Goal: Task Accomplishment & Management: Manage account settings

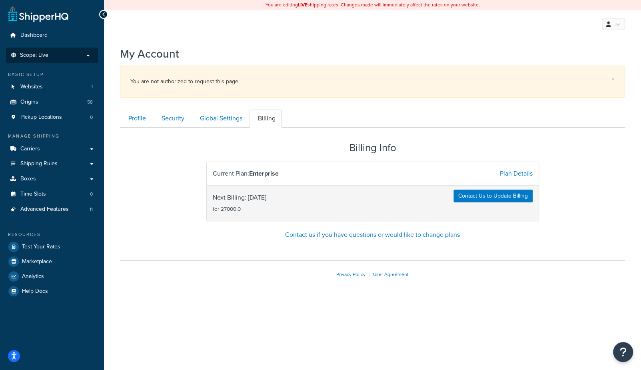
click at [38, 54] on span "Scope: Live" at bounding box center [34, 55] width 28 height 7
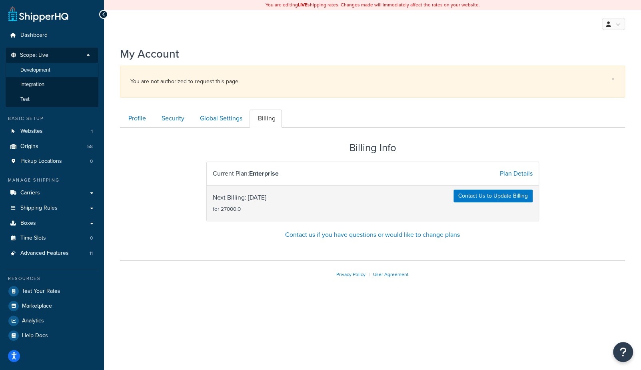
click at [40, 70] on span "Development" at bounding box center [35, 70] width 30 height 7
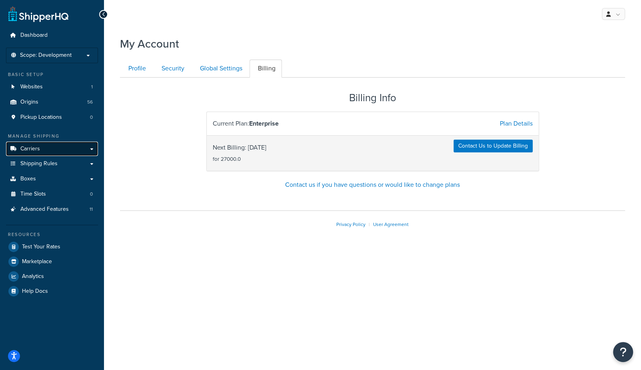
click at [32, 150] on span "Carriers" at bounding box center [30, 149] width 20 height 7
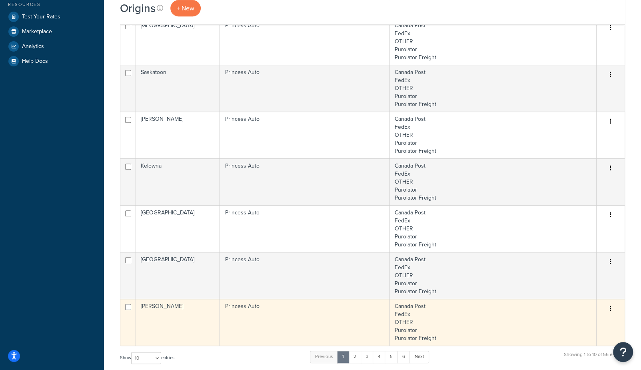
scroll to position [392, 0]
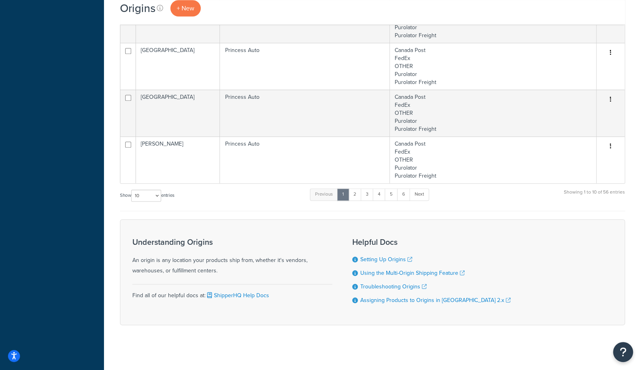
click at [132, 194] on label "Show 10 15 25 50 100 1000 entries" at bounding box center [147, 196] width 54 height 12
click at [141, 197] on select "10 15 25 50 100 1000" at bounding box center [146, 196] width 30 height 12
select select "1000"
click at [132, 190] on select "10 15 25 50 100 1000" at bounding box center [146, 196] width 30 height 12
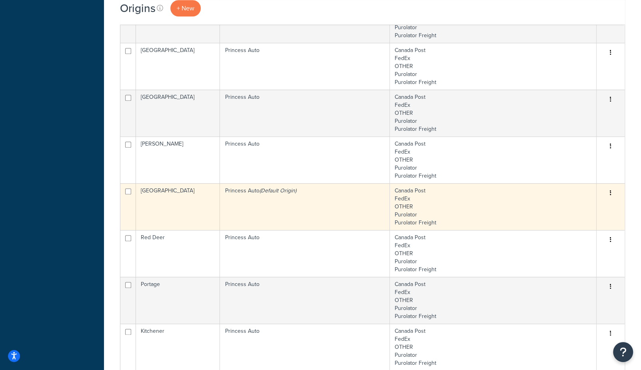
click at [291, 199] on td "Princess Auto (Default Origin)" at bounding box center [305, 206] width 170 height 47
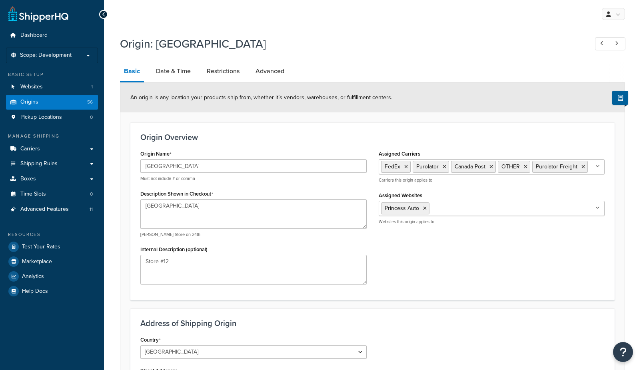
select select "1039"
select select "69"
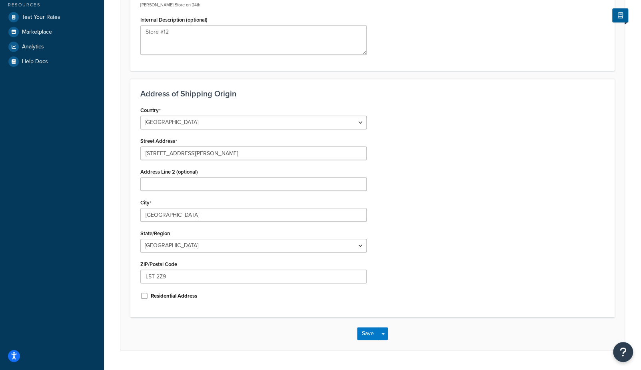
scroll to position [249, 0]
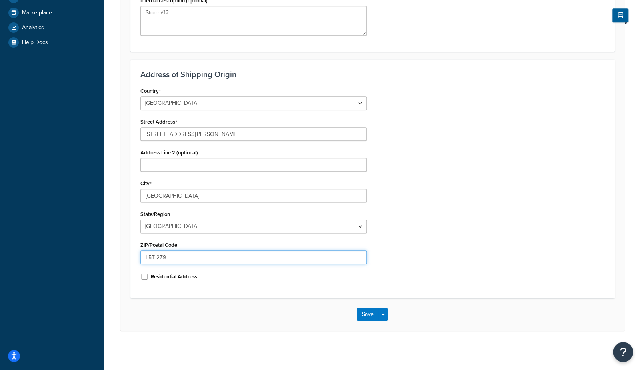
click at [172, 257] on input "L5T 2Z9" at bounding box center [253, 257] width 226 height 14
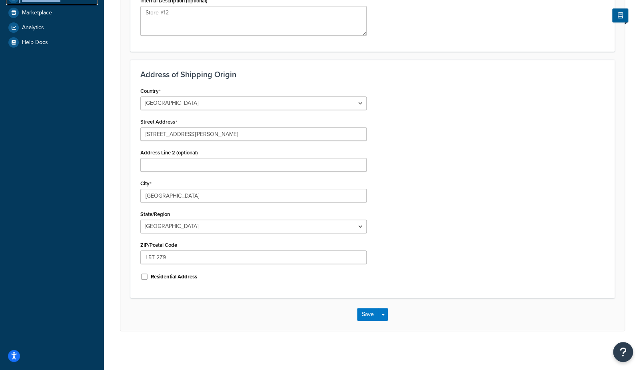
scroll to position [0, 0]
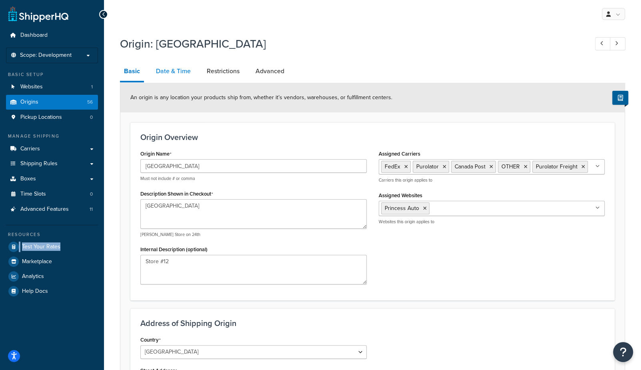
click at [177, 74] on link "Date & Time" at bounding box center [173, 71] width 43 height 19
select select "PER_SHIPPING_METHOD_TYPE"
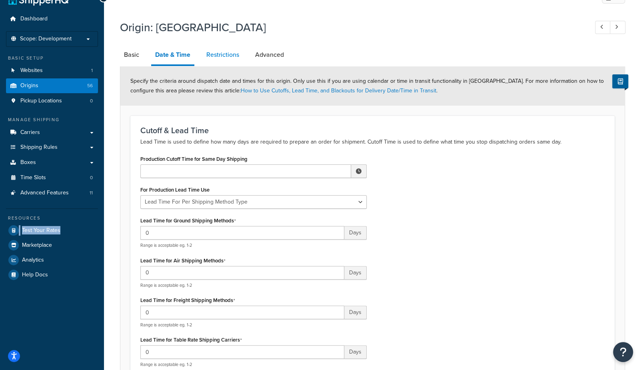
scroll to position [14, 0]
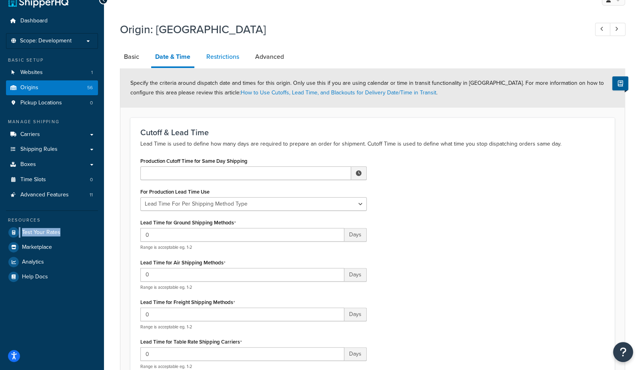
click at [225, 56] on link "Restrictions" at bounding box center [222, 56] width 41 height 19
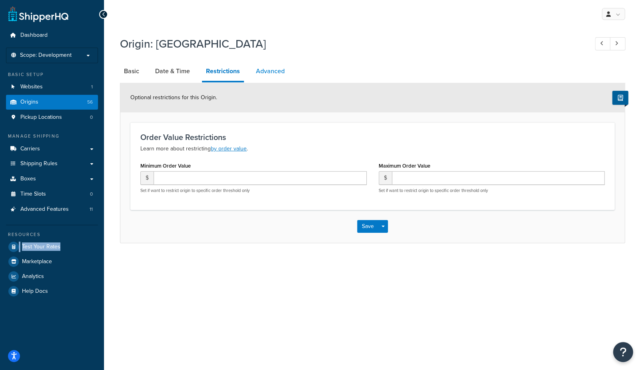
click at [269, 74] on link "Advanced" at bounding box center [270, 71] width 37 height 19
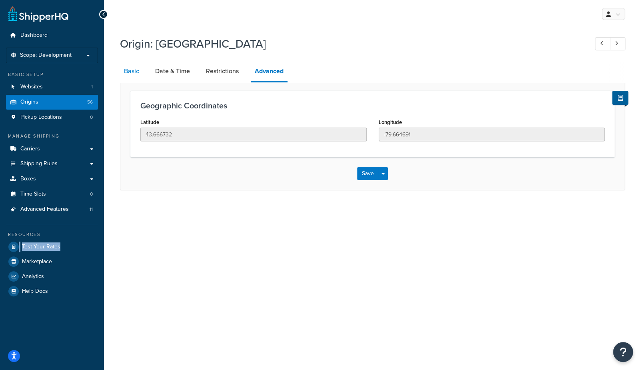
click at [137, 68] on link "Basic" at bounding box center [131, 71] width 23 height 19
select select "1039"
select select "69"
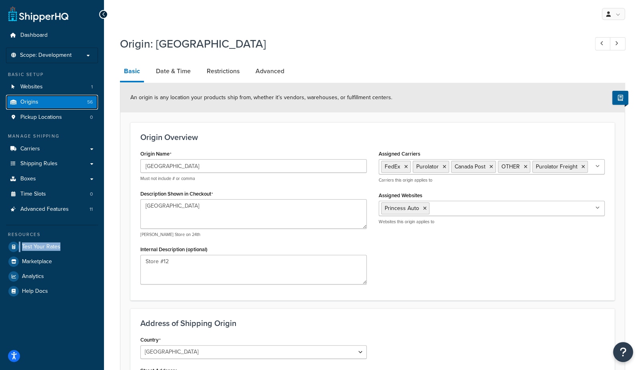
click at [31, 101] on span "Origins" at bounding box center [29, 102] width 18 height 7
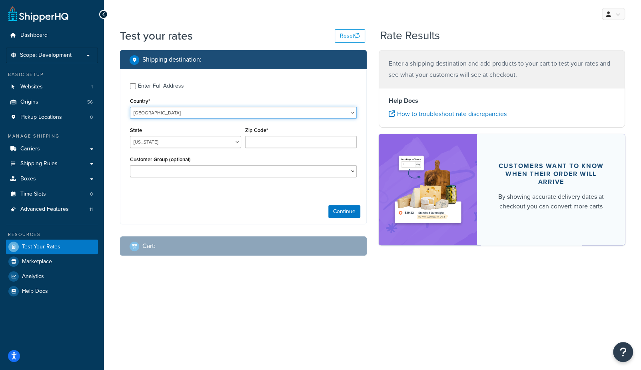
click at [155, 113] on select "United States United Kingdom Afghanistan Åland Islands Albania Algeria American…" at bounding box center [243, 113] width 227 height 12
select select "CA"
click at [130, 107] on select "United States United Kingdom Afghanistan Åland Islands Albania Algeria American…" at bounding box center [243, 113] width 227 height 12
click at [156, 142] on select "Alberta British Columbia Manitoba New Brunswick Newfoundland and Labrador North…" at bounding box center [185, 142] width 111 height 12
select select "ON"
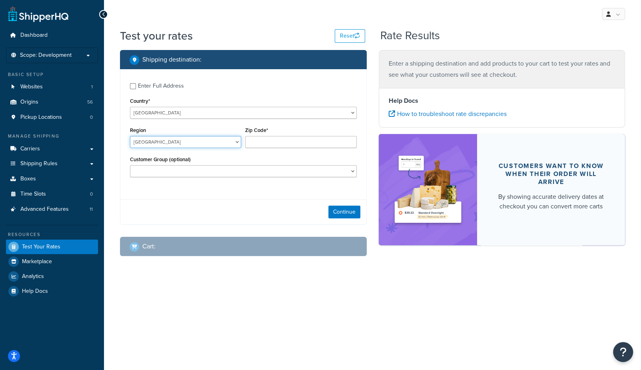
click at [130, 136] on select "Alberta British Columbia Manitoba New Brunswick Newfoundland and Labrador North…" at bounding box center [185, 142] width 111 height 12
click at [268, 140] on input "Zip Code*" at bounding box center [300, 142] width 111 height 12
paste input "L5T 2Z9"
type input "L5T 2Z9"
click at [341, 211] on button "Continue" at bounding box center [344, 211] width 32 height 13
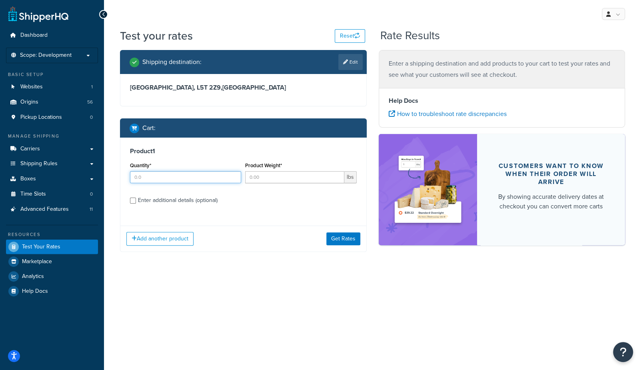
click at [201, 183] on input "Quantity*" at bounding box center [185, 177] width 111 height 12
type input "1"
type input "2"
click at [342, 231] on div "Add another product Get Rates" at bounding box center [243, 238] width 246 height 26
click at [340, 236] on button "Get Rates" at bounding box center [343, 238] width 34 height 13
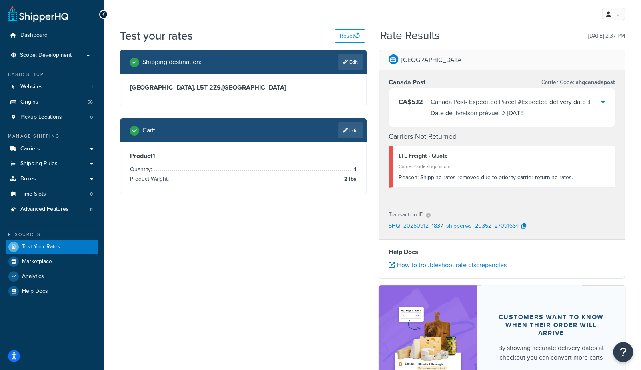
click at [471, 97] on div "Canada Post - Expedited Parcel #Expected delivery date :| Date de livraison pré…" at bounding box center [516, 107] width 171 height 22
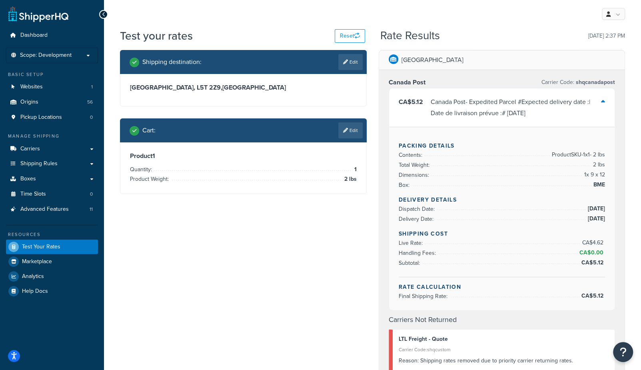
click at [452, 104] on div "Canada Post - Expedited Parcel #Expected delivery date :| Date de livraison pré…" at bounding box center [516, 107] width 171 height 22
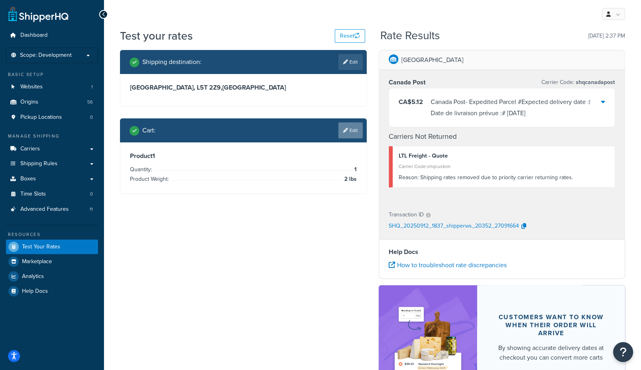
click at [345, 127] on link "Edit" at bounding box center [350, 130] width 24 height 16
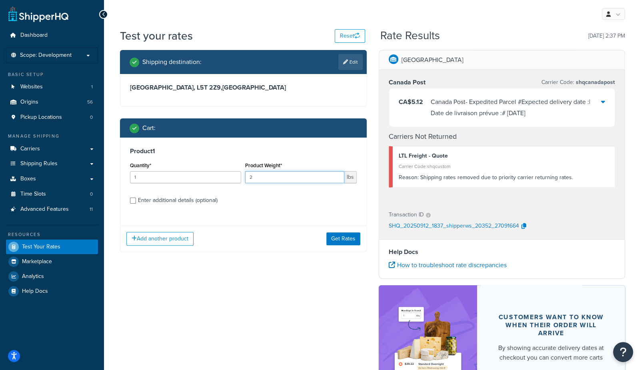
drag, startPoint x: 291, startPoint y: 178, endPoint x: 212, endPoint y: 178, distance: 78.4
click at [212, 178] on div "Quantity* 1 Product Weight* 2 lbs" at bounding box center [243, 174] width 231 height 29
type input "3"
click at [350, 236] on button "Get Rates" at bounding box center [343, 238] width 34 height 13
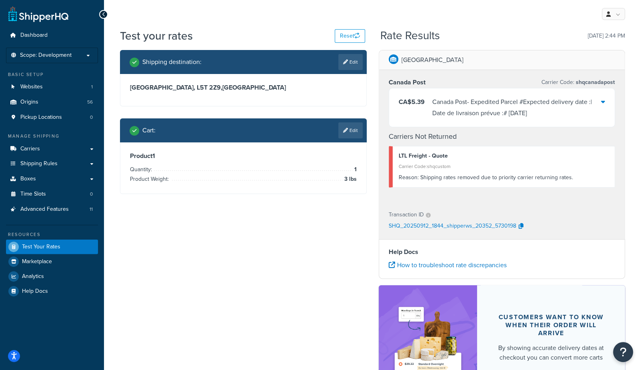
click at [352, 132] on link "Edit" at bounding box center [350, 130] width 24 height 16
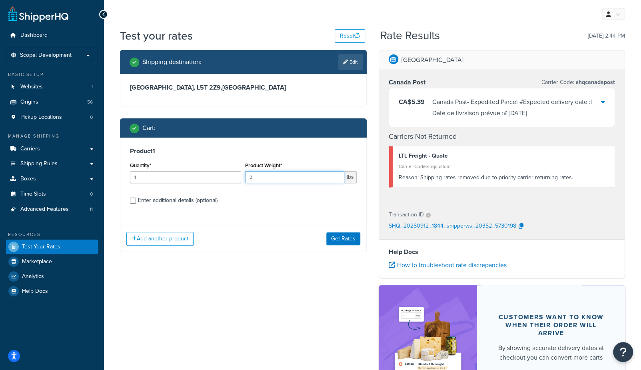
drag, startPoint x: 271, startPoint y: 181, endPoint x: 174, endPoint y: 174, distance: 96.6
click at [174, 174] on div "Quantity* 1 Product Weight* 3 lbs" at bounding box center [243, 174] width 231 height 29
type input "4"
click at [346, 239] on button "Get Rates" at bounding box center [343, 238] width 34 height 13
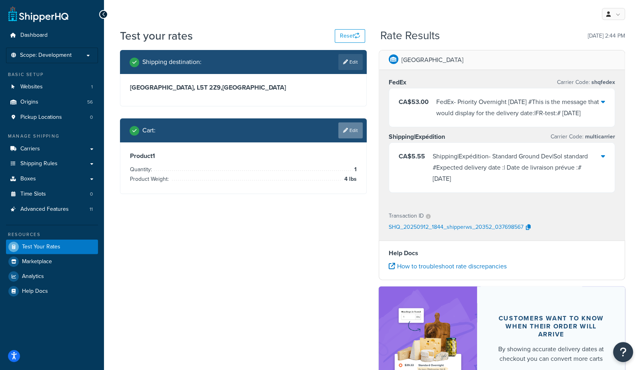
click at [349, 133] on link "Edit" at bounding box center [350, 130] width 24 height 16
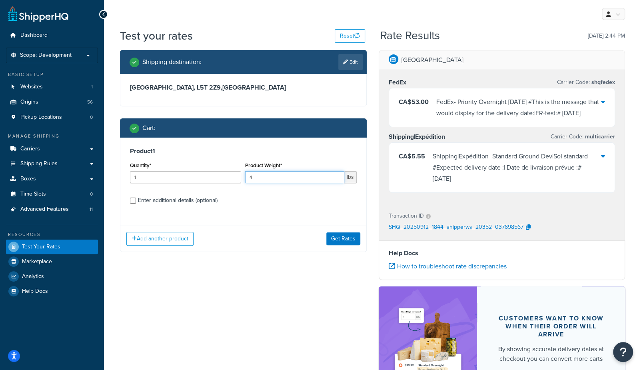
drag, startPoint x: 289, startPoint y: 178, endPoint x: 212, endPoint y: 179, distance: 77.2
click at [212, 179] on div "Quantity* 1 Product Weight* 4 lbs" at bounding box center [243, 174] width 231 height 29
type input "5"
click at [341, 240] on button "Get Rates" at bounding box center [343, 238] width 34 height 13
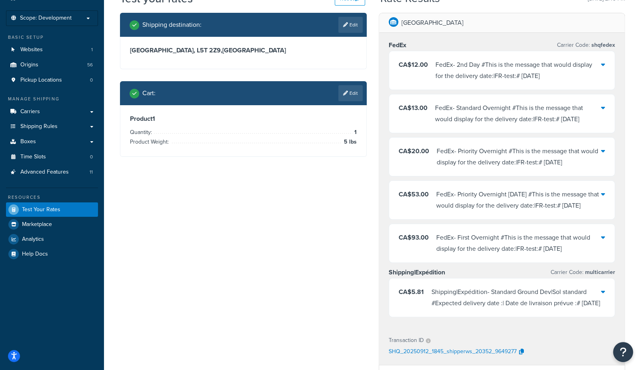
scroll to position [59, 0]
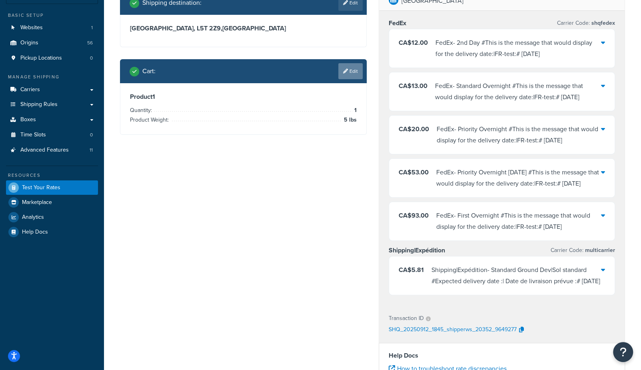
click at [349, 72] on link "Edit" at bounding box center [350, 71] width 24 height 16
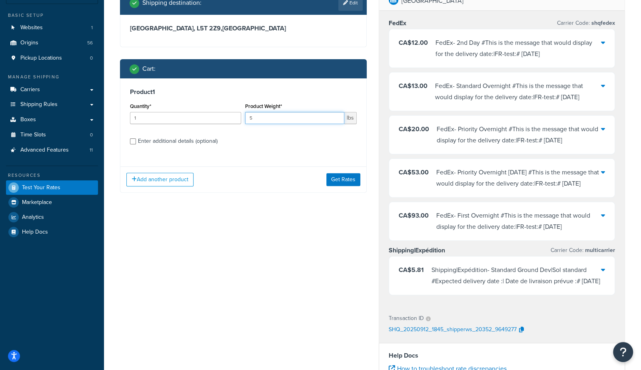
drag, startPoint x: 296, startPoint y: 121, endPoint x: 185, endPoint y: 118, distance: 111.2
click at [185, 118] on div "Quantity* 1 Product Weight* 5 lbs" at bounding box center [243, 115] width 231 height 29
type input "6"
click at [337, 178] on button "Get Rates" at bounding box center [343, 179] width 34 height 13
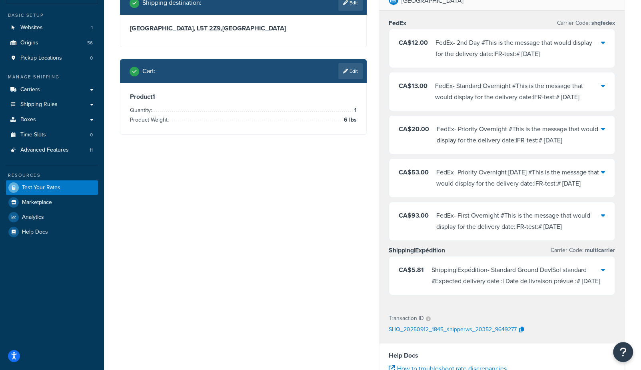
scroll to position [0, 0]
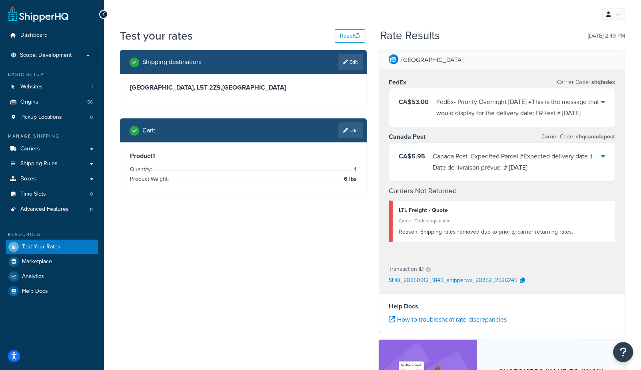
click at [352, 132] on link "Edit" at bounding box center [350, 130] width 24 height 16
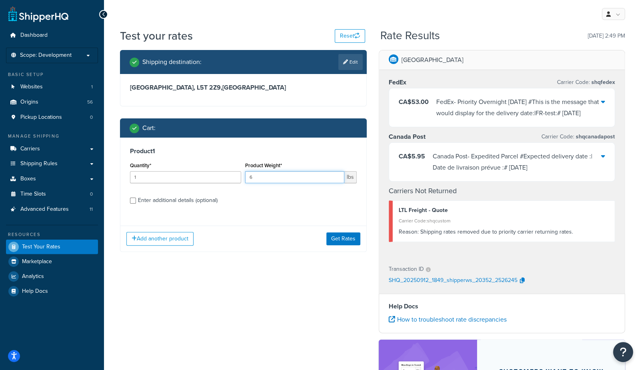
drag, startPoint x: 317, startPoint y: 181, endPoint x: 152, endPoint y: 177, distance: 165.6
click at [152, 177] on div "Quantity* 1 Product Weight* 6 lbs" at bounding box center [243, 174] width 231 height 29
type input "7"
click at [346, 241] on button "Get Rates" at bounding box center [343, 238] width 34 height 13
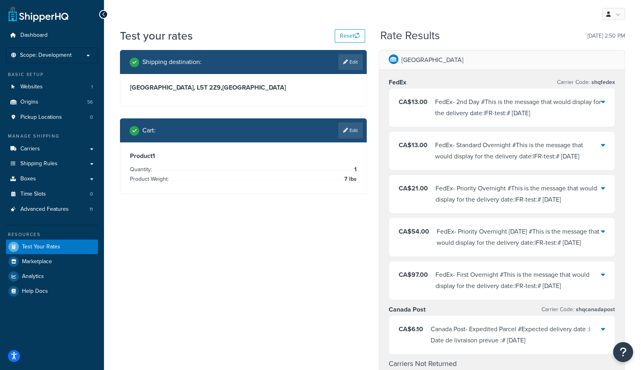
click at [349, 126] on link "Edit" at bounding box center [350, 130] width 24 height 16
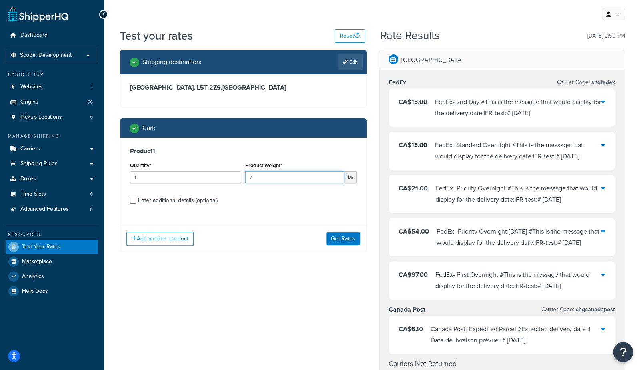
drag, startPoint x: 303, startPoint y: 178, endPoint x: 194, endPoint y: 175, distance: 108.8
click at [194, 175] on div "Quantity* 1 Product Weight* 7 lbs" at bounding box center [243, 174] width 231 height 29
type input "8"
click at [347, 240] on button "Get Rates" at bounding box center [343, 238] width 34 height 13
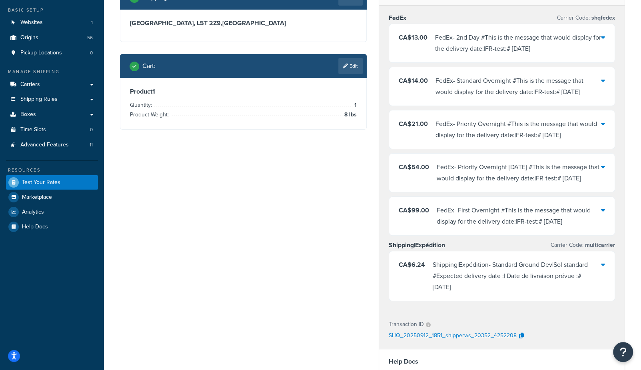
scroll to position [66, 0]
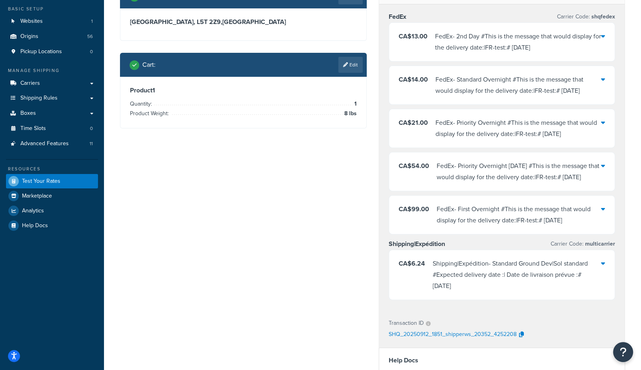
click at [444, 42] on div "FedEx - 2nd Day #This is the message that would display for the delivery date:|…" at bounding box center [518, 42] width 166 height 22
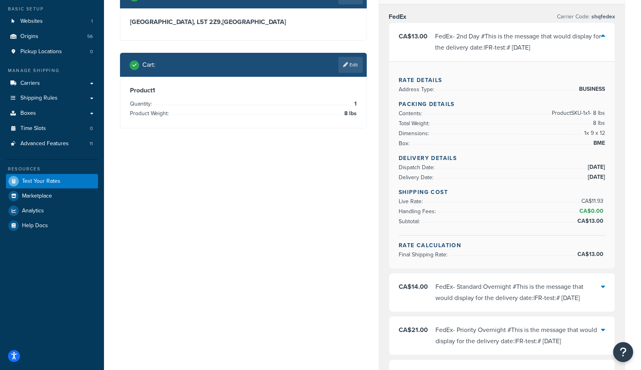
click at [514, 292] on div "FedEx - Standard Overnight #This is the message that would display for the deli…" at bounding box center [518, 292] width 166 height 22
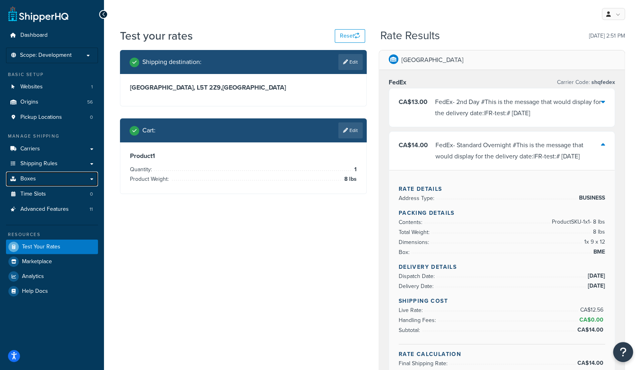
scroll to position [1, 0]
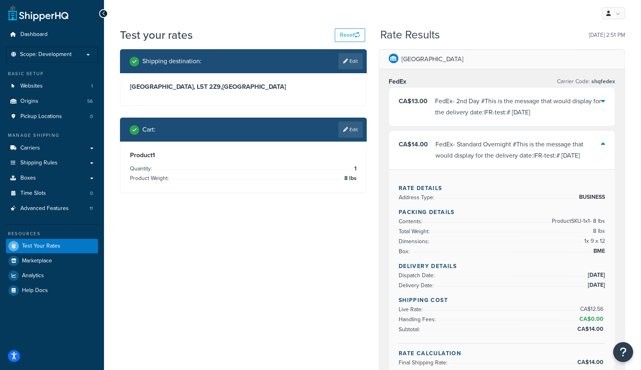
click at [500, 145] on div "FedEx - Standard Overnight #This is the message that would display for the deli…" at bounding box center [518, 150] width 166 height 22
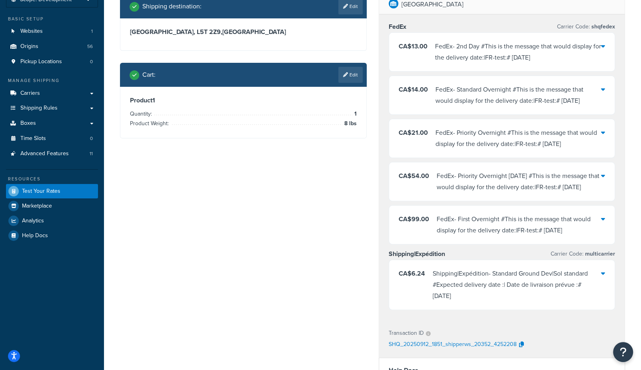
scroll to position [40, 0]
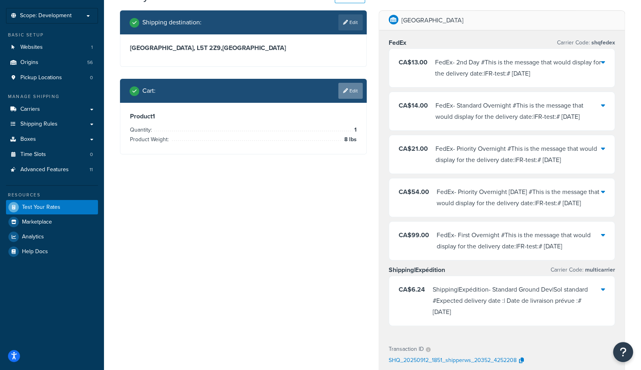
click at [348, 96] on link "Edit" at bounding box center [350, 91] width 24 height 16
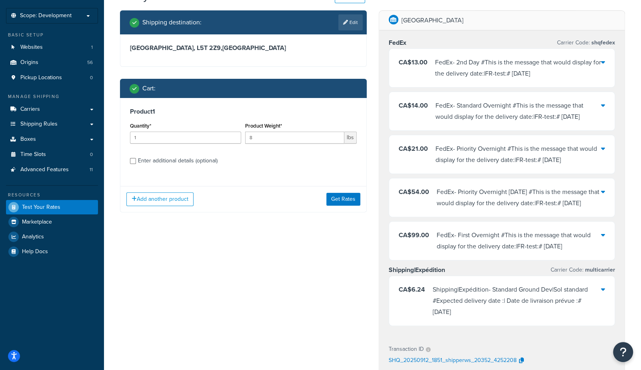
click at [155, 164] on div "Enter additional details (optional)" at bounding box center [178, 160] width 80 height 11
click at [136, 164] on input "Enter additional details (optional)" at bounding box center [133, 161] width 6 height 6
checkbox input "true"
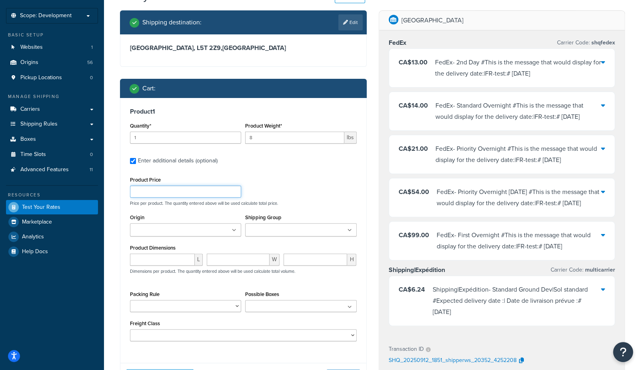
click at [156, 193] on input "Product Price" at bounding box center [185, 192] width 111 height 12
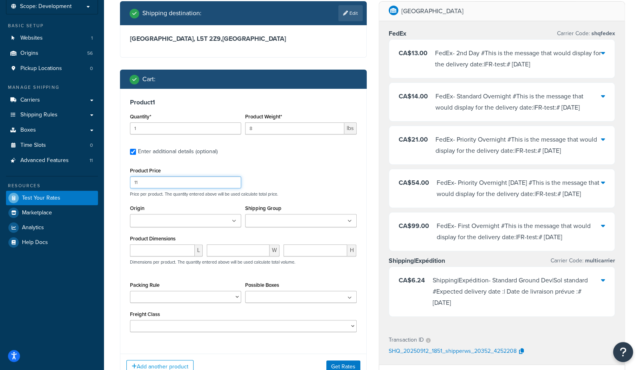
scroll to position [54, 0]
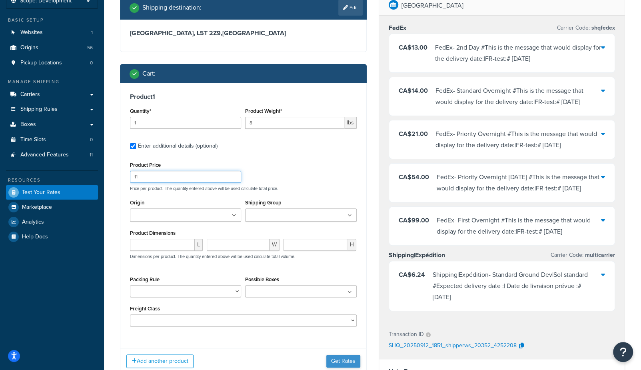
type input "11"
click at [347, 359] on button "Get Rates" at bounding box center [343, 361] width 34 height 13
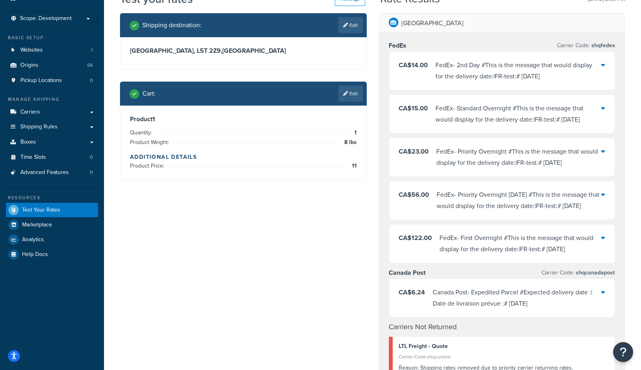
scroll to position [0, 0]
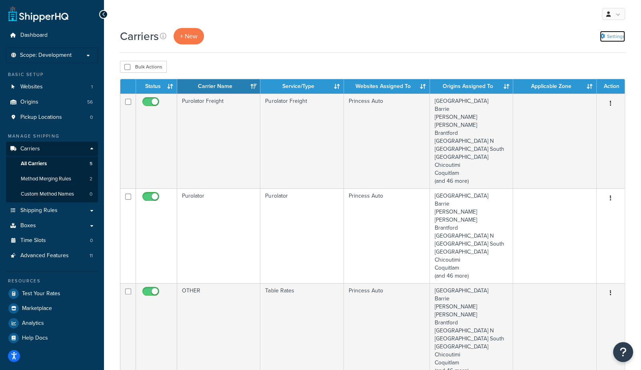
click at [605, 38] on link "Settings" at bounding box center [612, 36] width 25 height 11
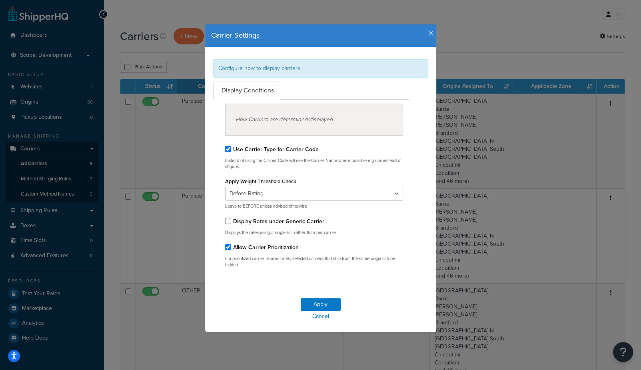
click at [432, 32] on icon "button" at bounding box center [431, 33] width 6 height 7
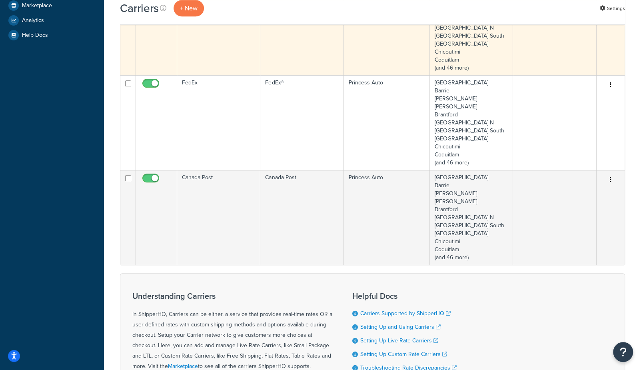
scroll to position [301, 0]
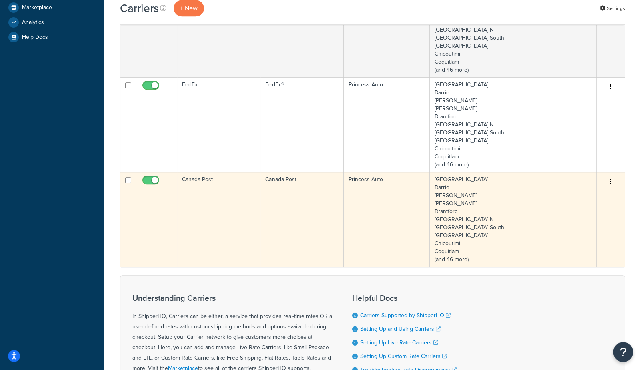
click at [195, 219] on td "Canada Post" at bounding box center [218, 219] width 83 height 95
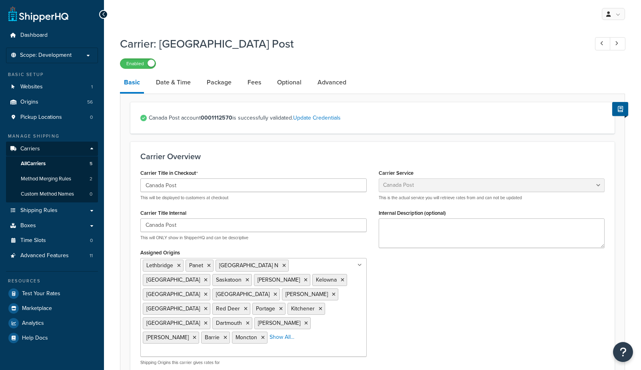
select select "canadaPost"
select select "NEGOTIATED"
click at [323, 79] on link "Advanced" at bounding box center [331, 82] width 37 height 19
select select "false"
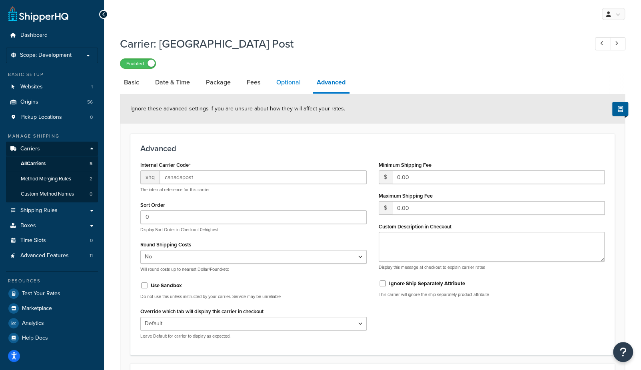
click at [285, 81] on link "Optional" at bounding box center [288, 82] width 32 height 19
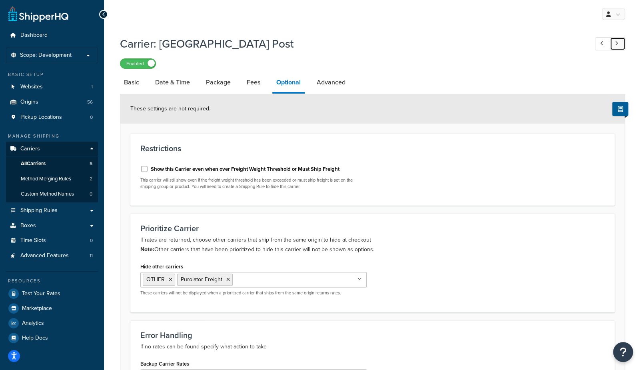
click at [621, 45] on link at bounding box center [618, 43] width 16 height 13
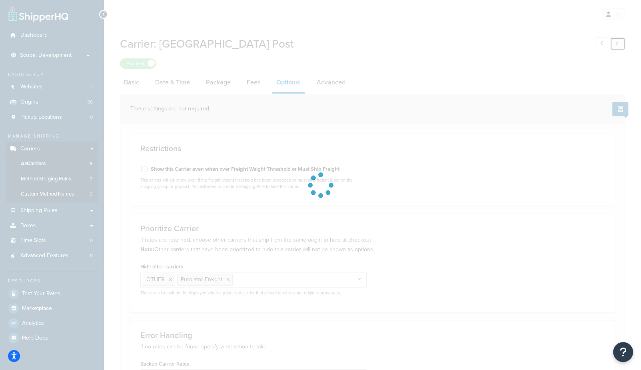
select select "25"
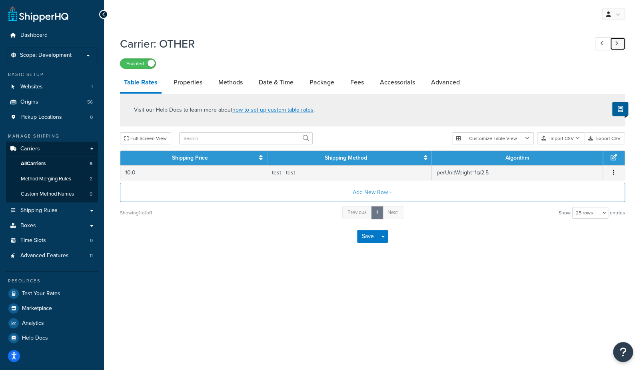
click at [617, 43] on icon at bounding box center [616, 43] width 3 height 5
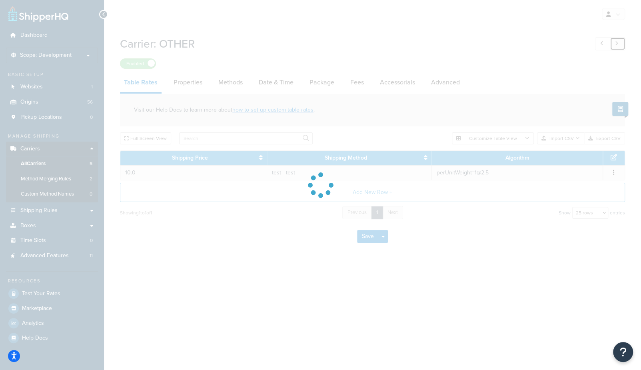
select select "55"
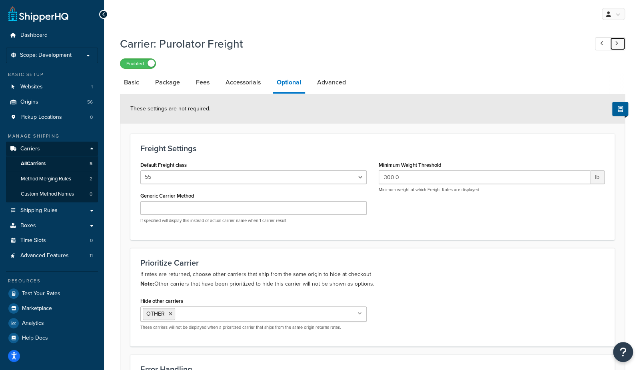
click at [623, 46] on link at bounding box center [618, 43] width 16 height 13
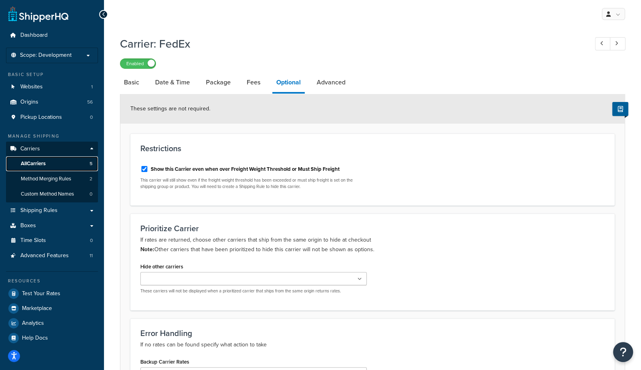
click at [49, 164] on link "All Carriers 5" at bounding box center [52, 163] width 92 height 15
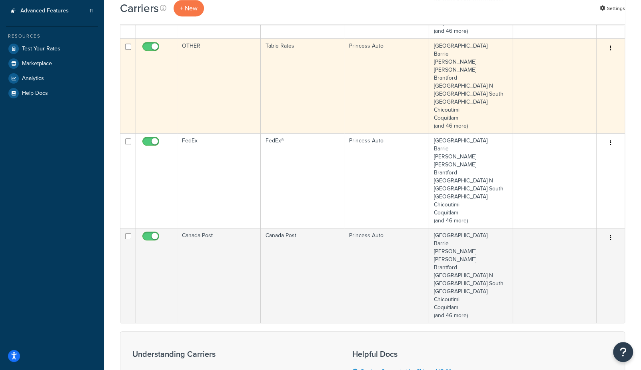
scroll to position [251, 0]
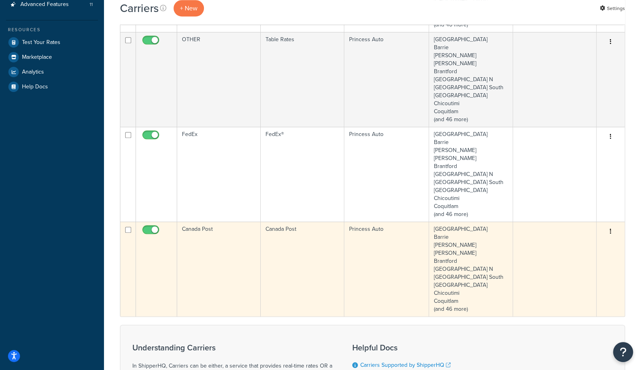
click at [201, 277] on td "Canada Post" at bounding box center [219, 268] width 84 height 95
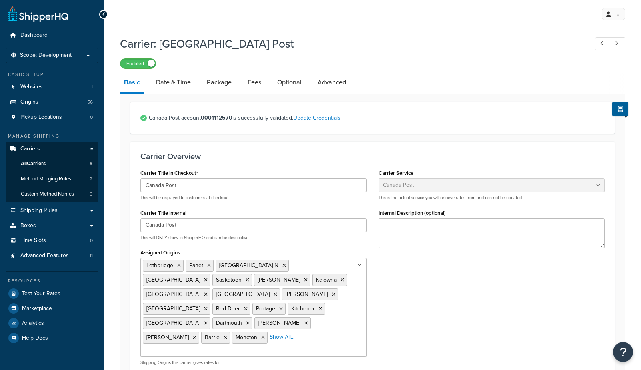
select select "canadaPost"
select select "NEGOTIATED"
click at [285, 88] on link "Optional" at bounding box center [289, 82] width 32 height 19
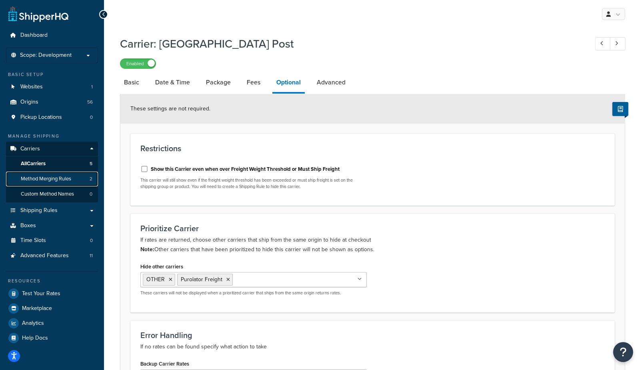
click at [83, 179] on link "Method Merging Rules 2" at bounding box center [52, 179] width 92 height 15
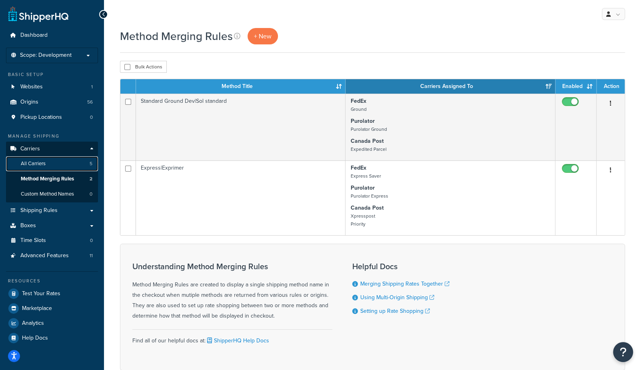
click at [54, 164] on link "All Carriers 5" at bounding box center [52, 163] width 92 height 15
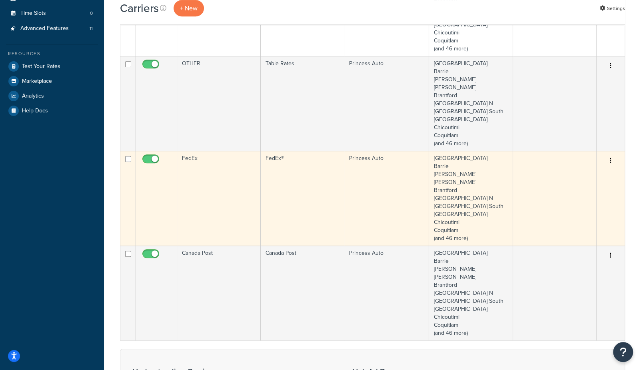
scroll to position [227, 0]
click at [202, 208] on td "FedEx" at bounding box center [219, 197] width 84 height 95
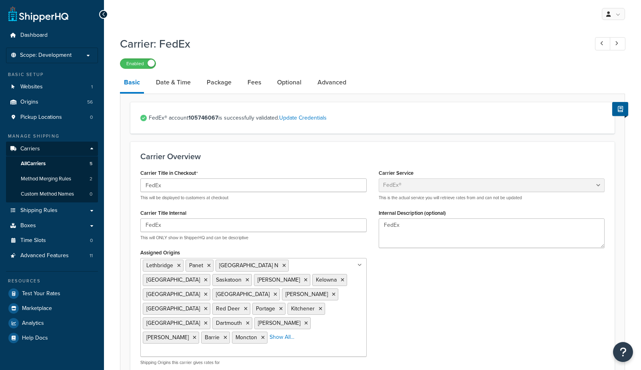
select select "fedEx"
select select "REGULAR_PICKUP"
select select "YOUR_PACKAGING"
click at [293, 86] on link "Optional" at bounding box center [289, 82] width 32 height 19
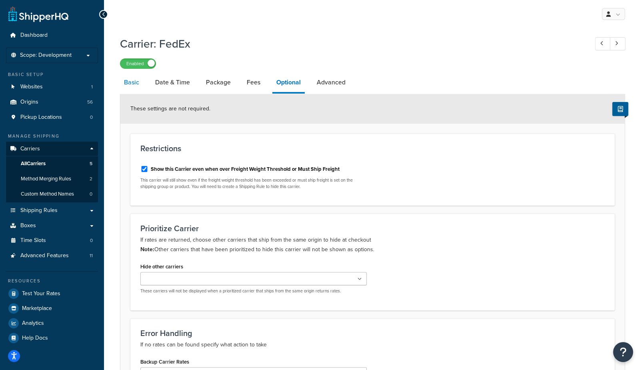
click at [138, 81] on link "Basic" at bounding box center [131, 82] width 23 height 19
select select "fedEx"
select select "REGULAR_PICKUP"
select select "YOUR_PACKAGING"
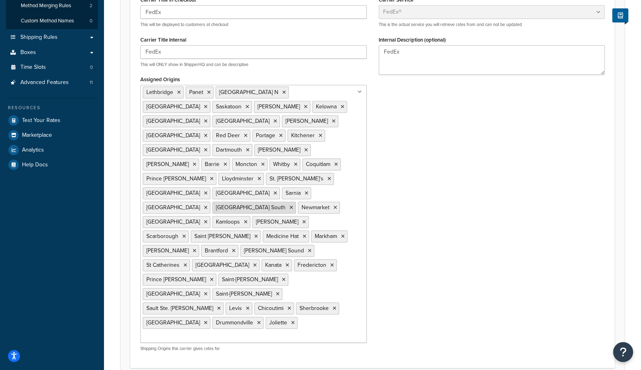
scroll to position [174, 0]
click at [248, 264] on ul "Lethbridge Panet Calgary N Edmonton West Saskatoon Regina Kelowna Grande Prairi…" at bounding box center [253, 213] width 226 height 258
click at [449, 264] on div "Carrier Title in Checkout FedEx This will be displayed to customers at checkout…" at bounding box center [372, 175] width 476 height 363
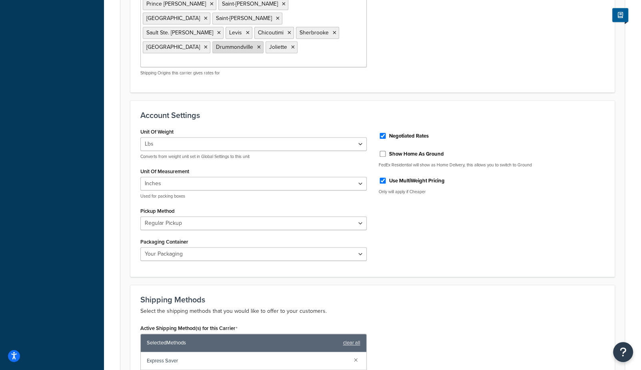
scroll to position [446, 0]
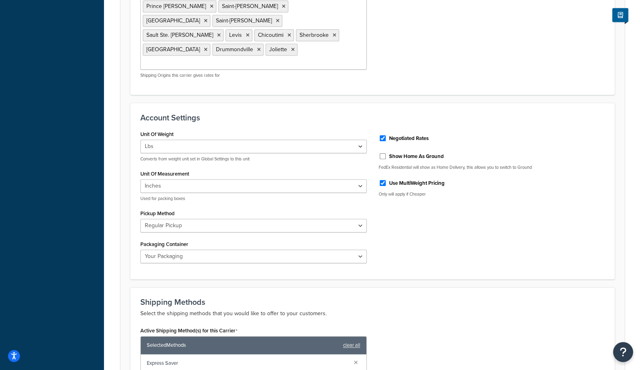
click at [76, 185] on div "Dashboard Scope: Development Basic Setup Websites 1 Origins 56 Pickup Locations…" at bounding box center [52, 69] width 104 height 1031
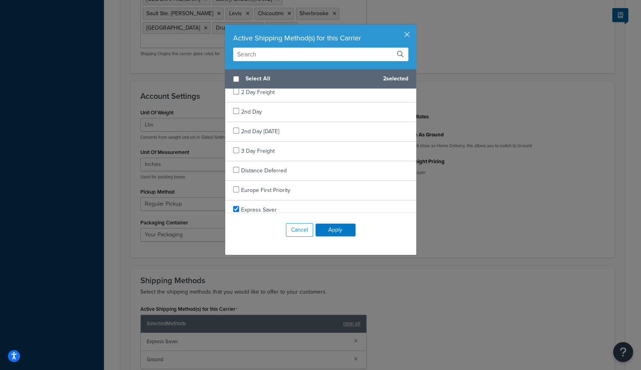
scroll to position [0, 0]
click at [414, 26] on button "button" at bounding box center [415, 25] width 2 height 2
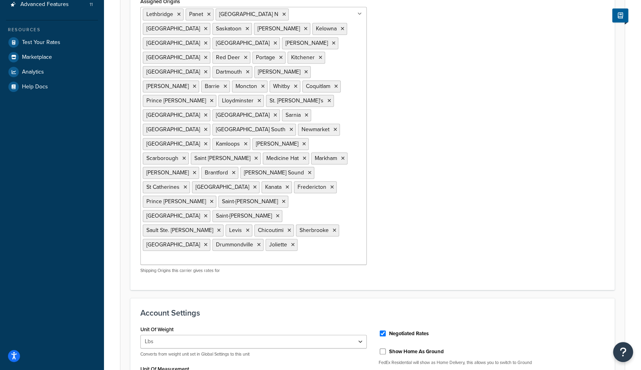
scroll to position [584, 0]
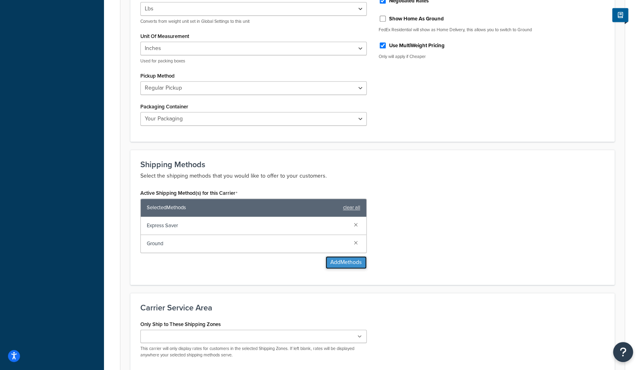
click at [340, 256] on button "Add Methods" at bounding box center [345, 262] width 41 height 13
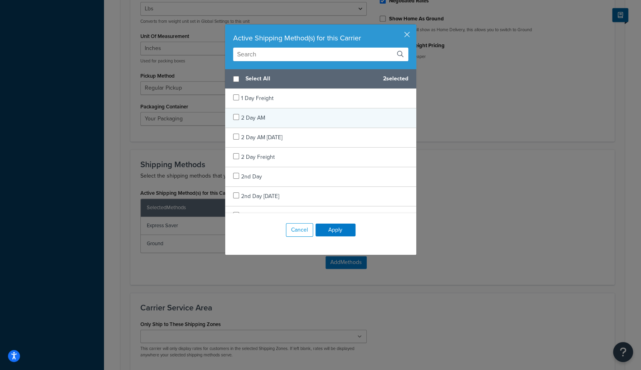
drag, startPoint x: 271, startPoint y: 75, endPoint x: 302, endPoint y: 126, distance: 59.5
click at [270, 75] on span "Select All" at bounding box center [310, 78] width 131 height 11
checkbox input "true"
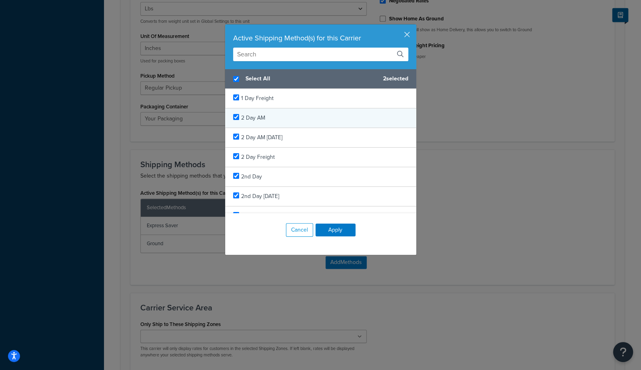
checkbox input "true"
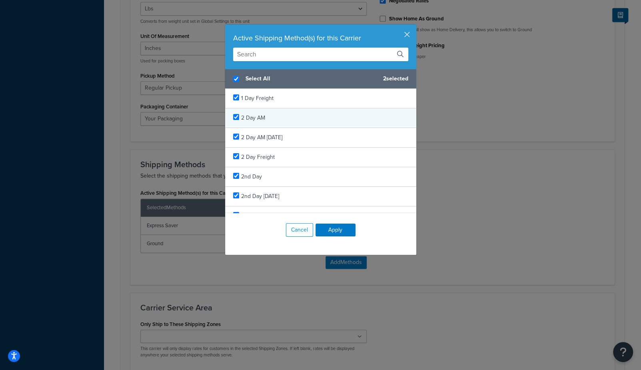
checkbox input "true"
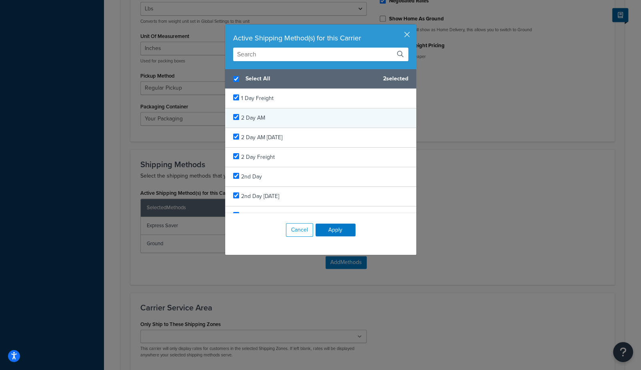
checkbox input "true"
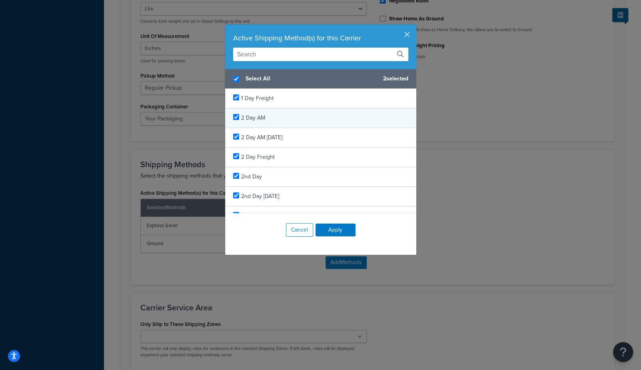
checkbox input "true"
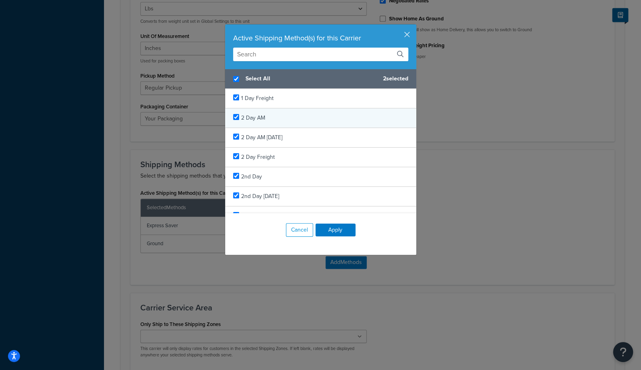
checkbox input "true"
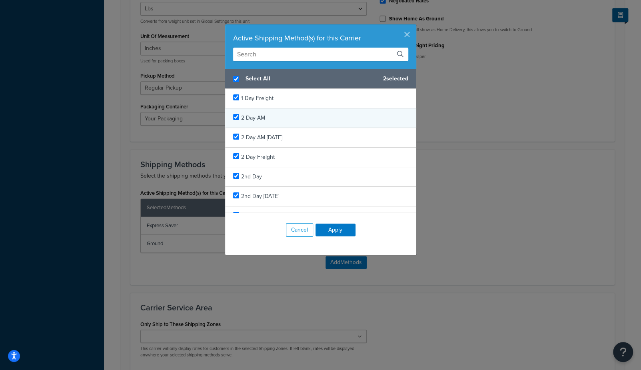
checkbox input "true"
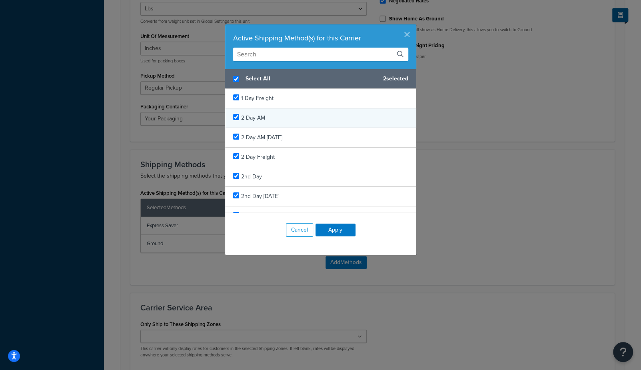
checkbox input "true"
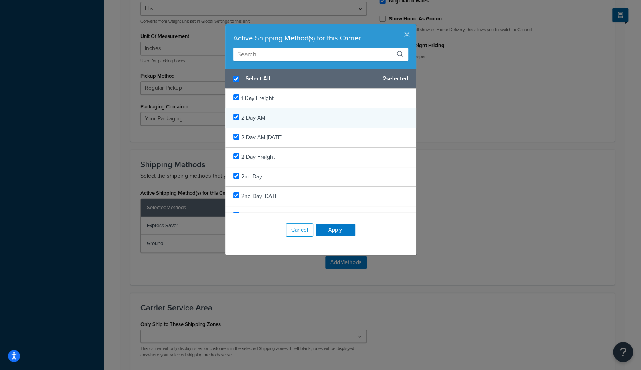
checkbox input "true"
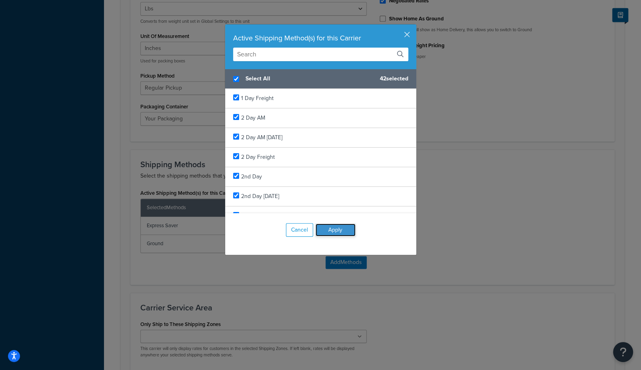
click at [333, 230] on button "Apply" at bounding box center [335, 229] width 40 height 13
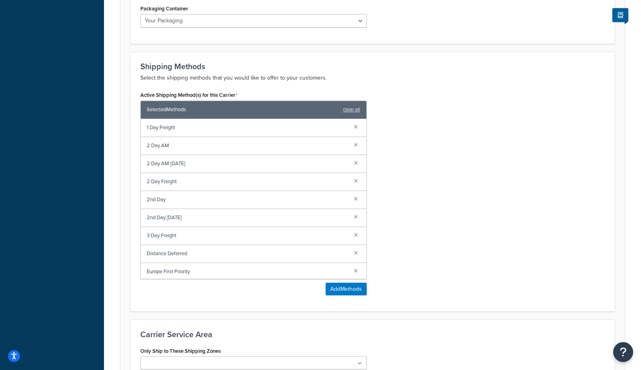
scroll to position [690, 0]
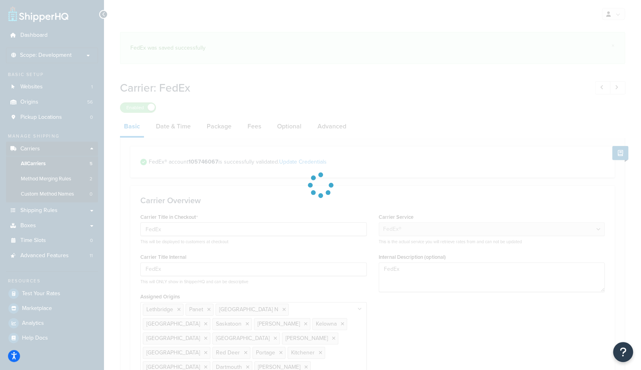
select select "fedEx"
select select "REGULAR_PICKUP"
select select "YOUR_PACKAGING"
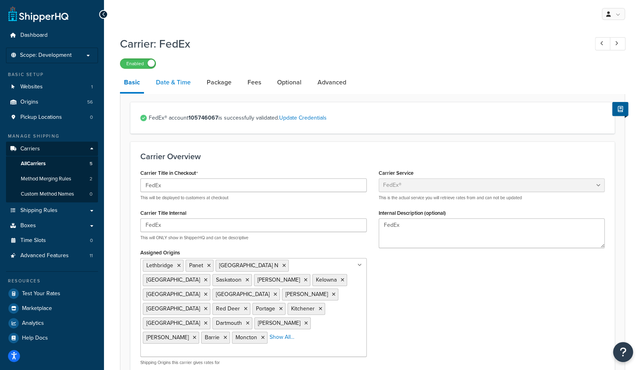
click at [178, 86] on link "Date & Time" at bounding box center [173, 82] width 43 height 19
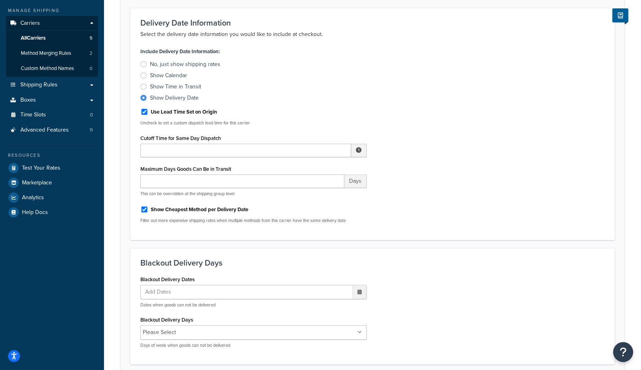
scroll to position [130, 0]
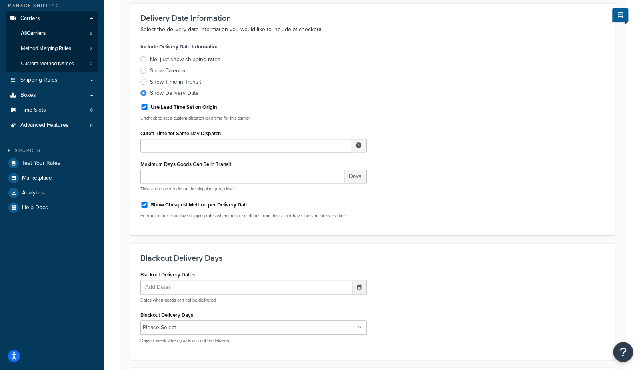
click at [203, 205] on label "Show Cheapest Method per Delivery Date" at bounding box center [200, 204] width 98 height 7
click at [148, 205] on input "Show Cheapest Method per Delivery Date" at bounding box center [144, 205] width 8 height 6
checkbox input "false"
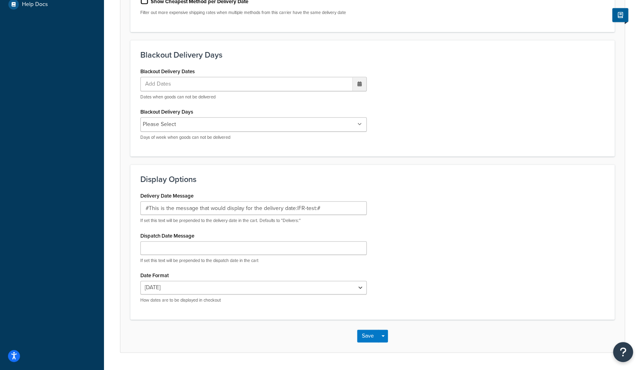
scroll to position [336, 0]
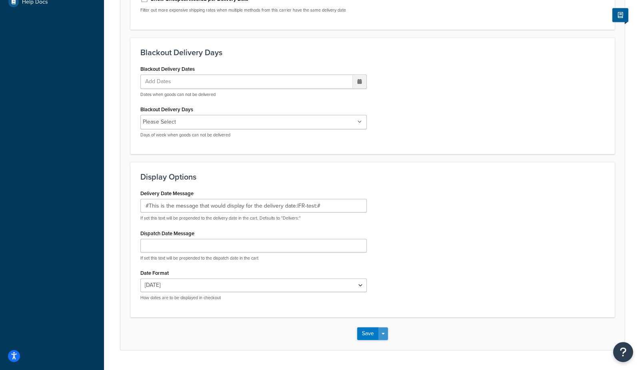
drag, startPoint x: 384, startPoint y: 331, endPoint x: 385, endPoint y: 335, distance: 4.8
click at [384, 331] on button "Save Dropdown" at bounding box center [383, 333] width 10 height 13
click at [391, 347] on button "Save and Edit" at bounding box center [386, 348] width 58 height 17
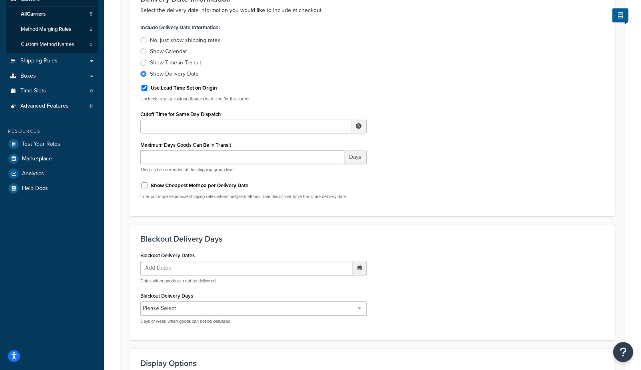
scroll to position [139, 0]
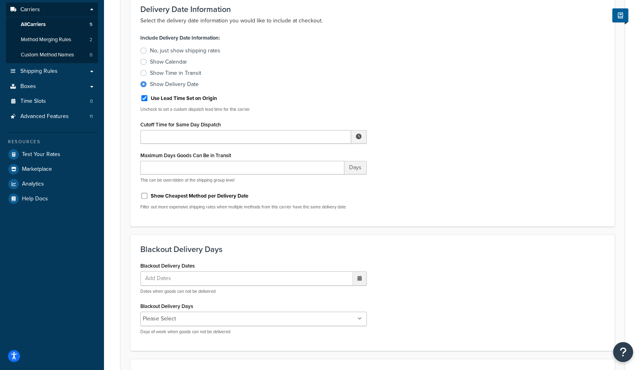
click at [223, 195] on label "Show Cheapest Method per Delivery Date" at bounding box center [200, 195] width 98 height 7
click at [148, 195] on input "Show Cheapest Method per Delivery Date" at bounding box center [144, 196] width 8 height 6
checkbox input "true"
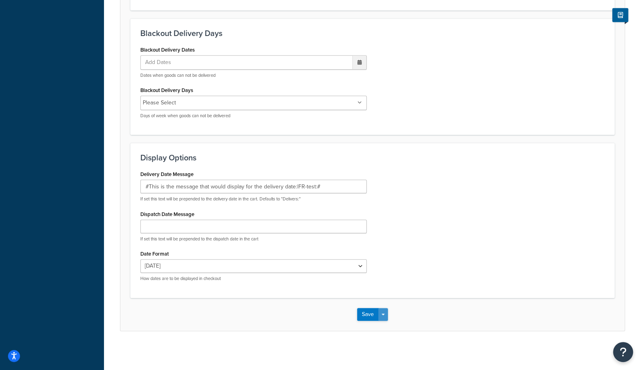
click at [384, 314] on button "Save Dropdown" at bounding box center [383, 314] width 10 height 13
click at [393, 329] on button "Save and Edit" at bounding box center [386, 329] width 58 height 17
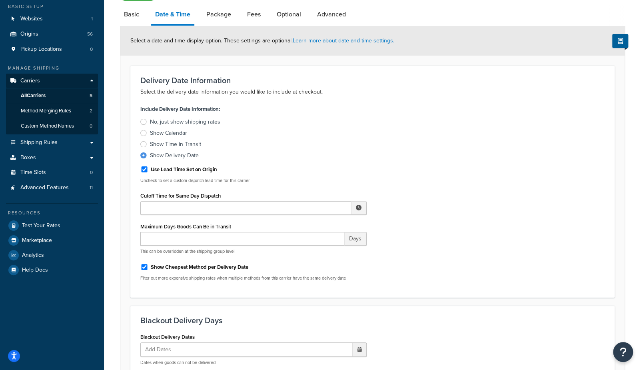
scroll to position [0, 0]
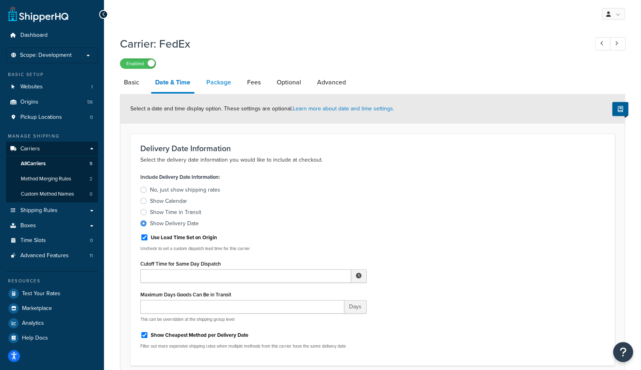
click at [214, 84] on link "Package" at bounding box center [218, 82] width 33 height 19
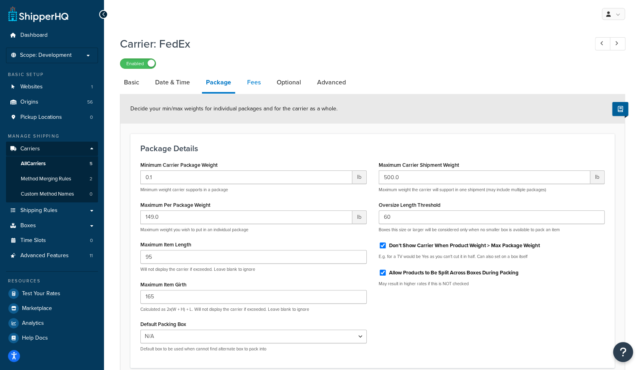
click at [262, 84] on link "Fees" at bounding box center [254, 82] width 22 height 19
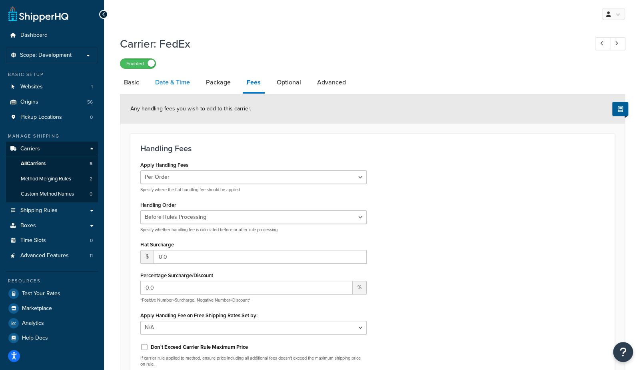
click at [165, 84] on link "Date & Time" at bounding box center [172, 82] width 43 height 19
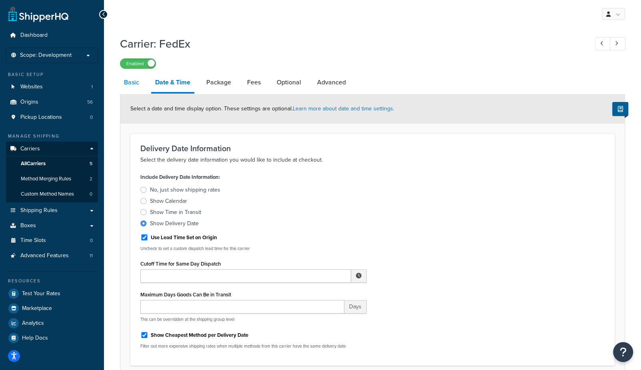
click at [138, 84] on link "Basic" at bounding box center [131, 82] width 23 height 19
select select "fedEx"
select select "REGULAR_PICKUP"
select select "YOUR_PACKAGING"
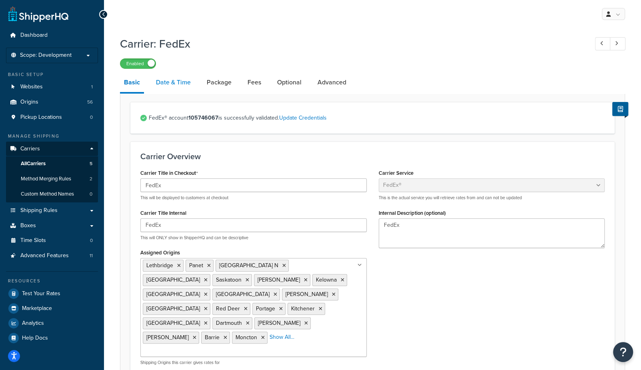
click at [186, 81] on link "Date & Time" at bounding box center [173, 82] width 43 height 19
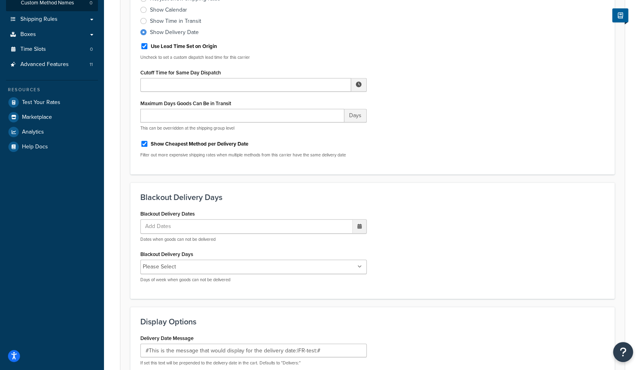
scroll to position [191, 0]
click at [226, 145] on label "Show Cheapest Method per Delivery Date" at bounding box center [200, 143] width 98 height 7
click at [148, 145] on input "Show Cheapest Method per Delivery Date" at bounding box center [144, 144] width 8 height 6
checkbox input "false"
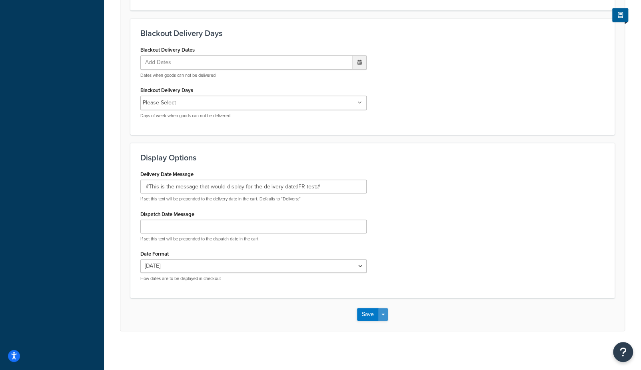
click at [386, 313] on button "Save Dropdown" at bounding box center [383, 314] width 10 height 13
drag, startPoint x: 388, startPoint y: 326, endPoint x: 405, endPoint y: 295, distance: 35.6
click at [387, 326] on button "Save and Edit" at bounding box center [386, 329] width 58 height 17
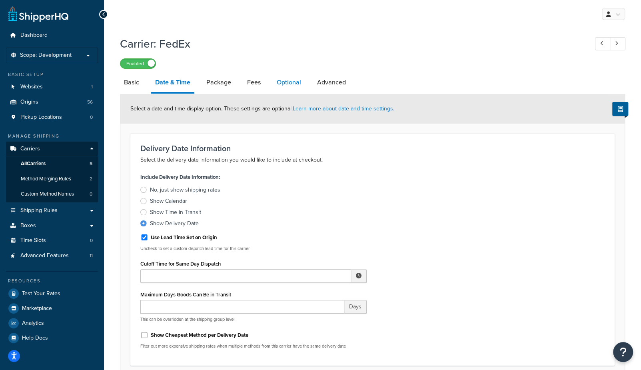
click at [292, 80] on link "Optional" at bounding box center [289, 82] width 32 height 19
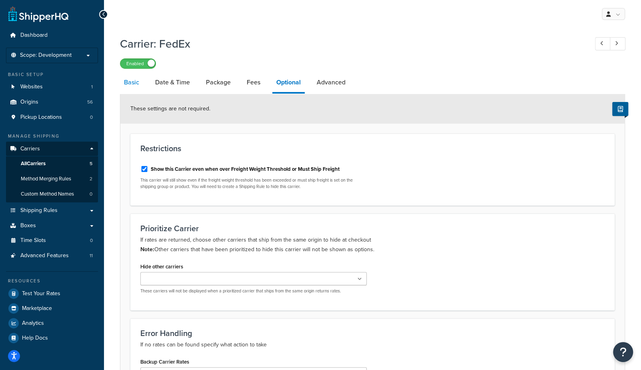
click at [133, 86] on link "Basic" at bounding box center [131, 82] width 23 height 19
select select "fedEx"
select select "REGULAR_PICKUP"
select select "YOUR_PACKAGING"
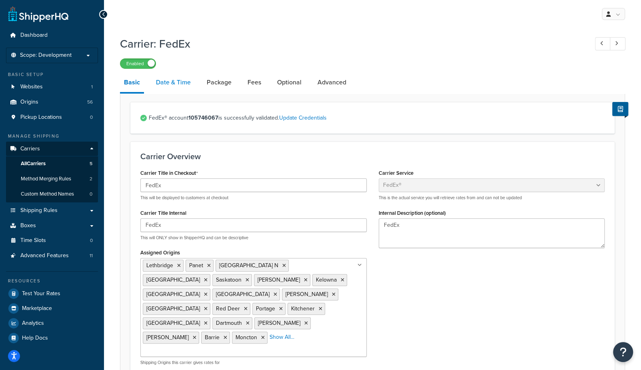
click at [168, 81] on link "Date & Time" at bounding box center [173, 82] width 43 height 19
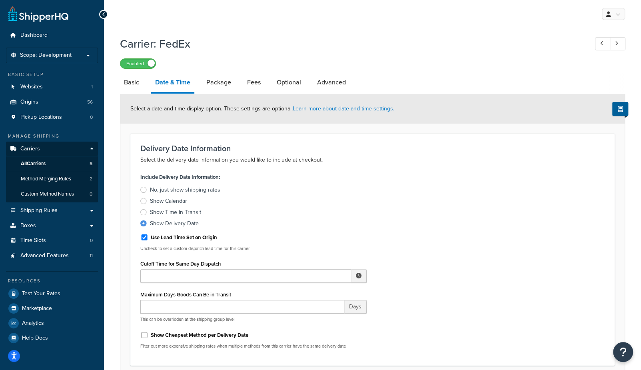
click at [218, 83] on link "Package" at bounding box center [218, 82] width 33 height 19
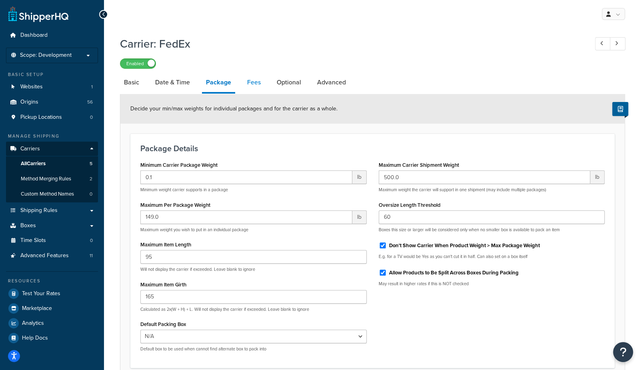
click at [243, 82] on link "Fees" at bounding box center [254, 82] width 22 height 19
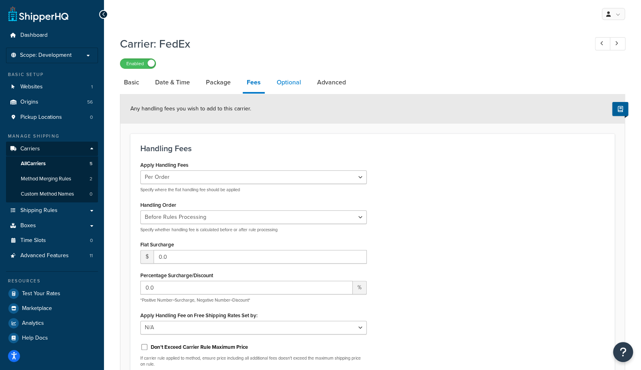
click at [283, 80] on link "Optional" at bounding box center [289, 82] width 32 height 19
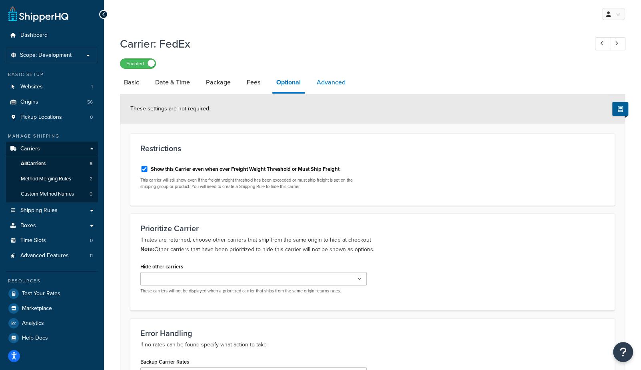
click at [326, 82] on link "Advanced" at bounding box center [331, 82] width 37 height 19
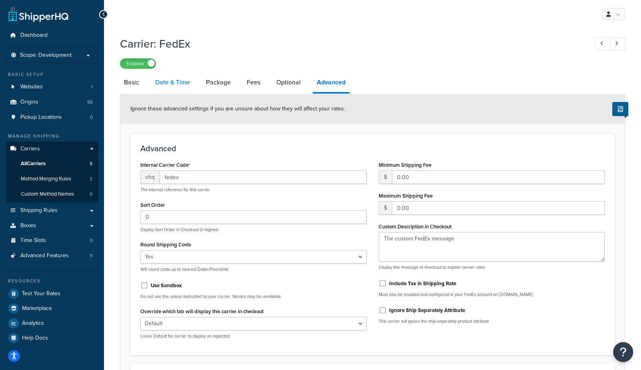
click at [178, 84] on link "Date & Time" at bounding box center [172, 82] width 43 height 19
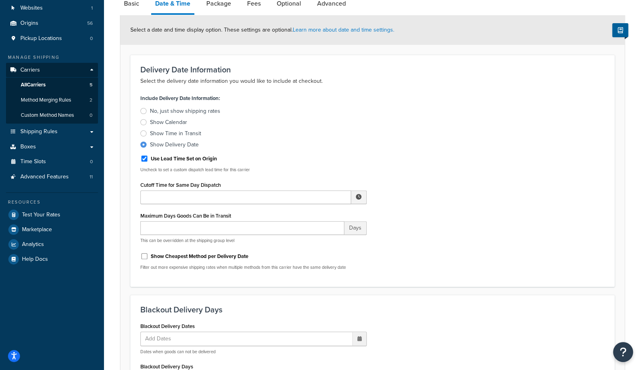
scroll to position [84, 0]
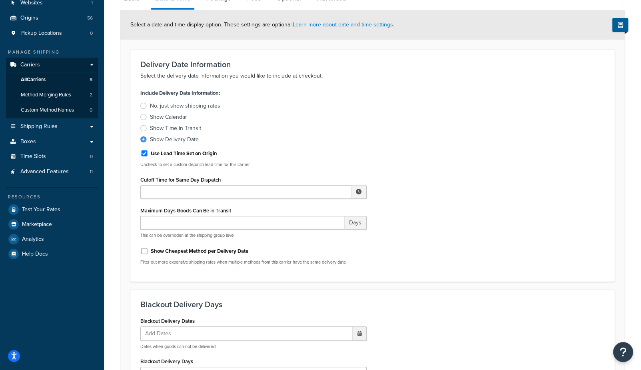
click at [202, 251] on label "Show Cheapest Method per Delivery Date" at bounding box center [200, 250] width 98 height 7
click at [148, 251] on input "Show Cheapest Method per Delivery Date" at bounding box center [144, 251] width 8 height 6
checkbox input "true"
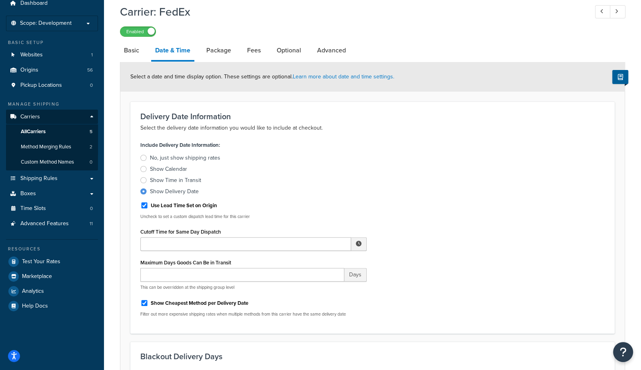
scroll to position [0, 0]
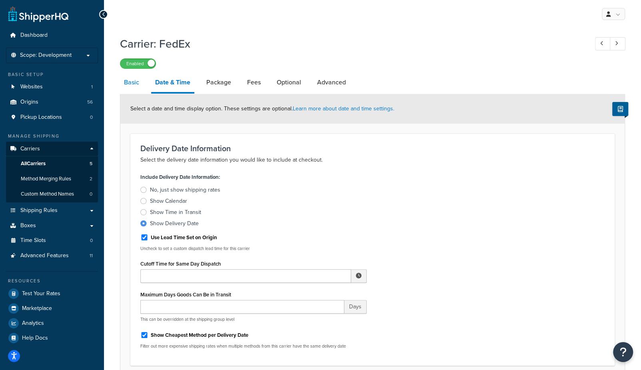
click at [136, 87] on link "Basic" at bounding box center [131, 82] width 23 height 19
select select "fedEx"
select select "REGULAR_PICKUP"
select select "YOUR_PACKAGING"
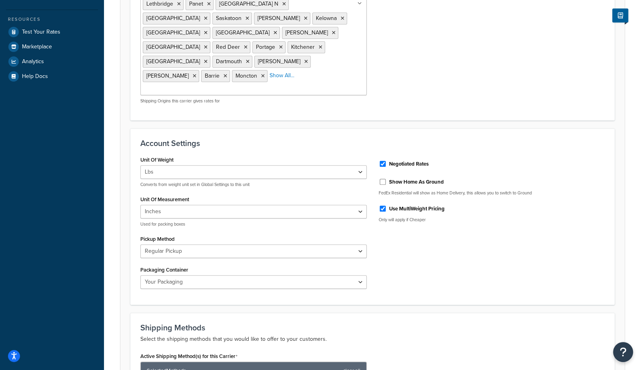
scroll to position [258, 0]
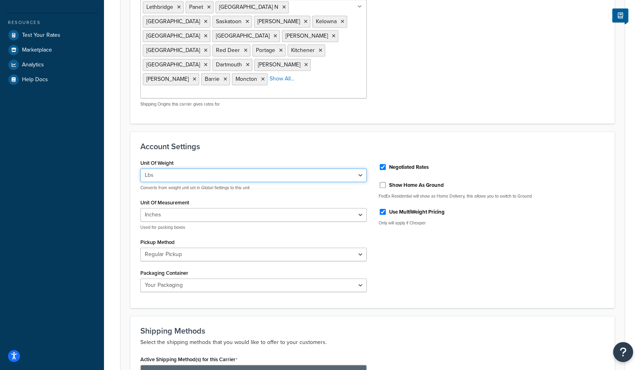
click at [190, 168] on select "Lbs Kgs Convert LBS to KG" at bounding box center [253, 175] width 226 height 14
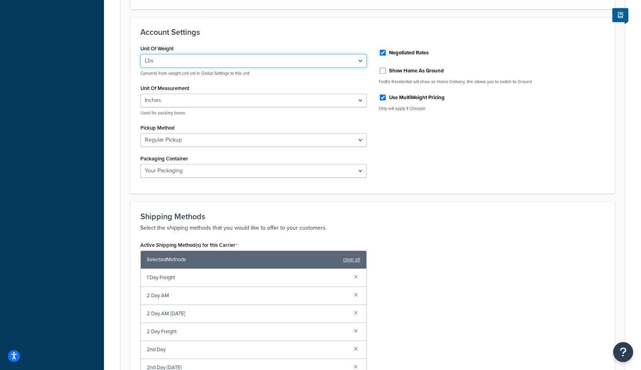
scroll to position [375, 0]
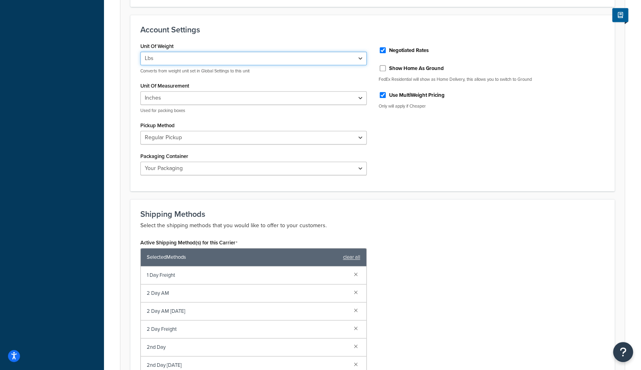
click at [193, 52] on select "Lbs Kgs Convert LBS to KG" at bounding box center [253, 59] width 226 height 14
select select "kg"
click at [140, 52] on select "Lbs Kgs Convert LBS to KG" at bounding box center [253, 59] width 226 height 14
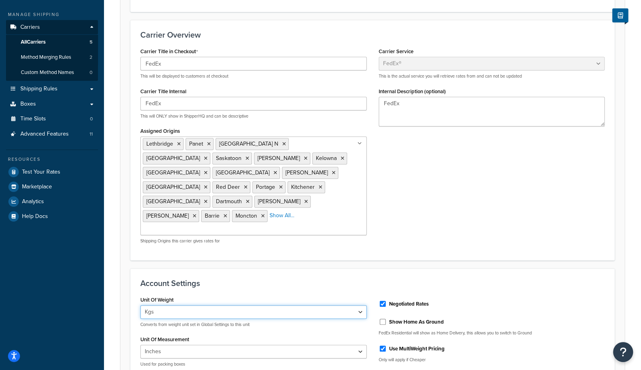
scroll to position [0, 0]
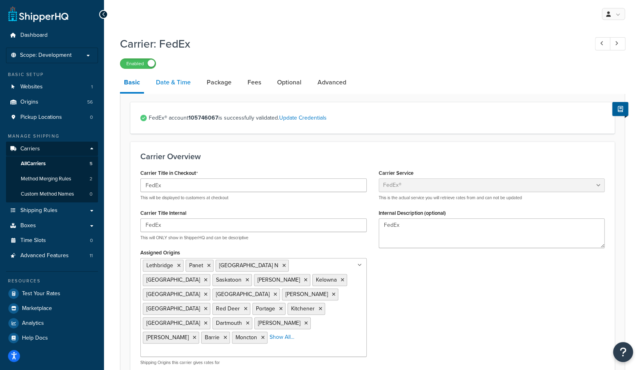
click at [173, 79] on link "Date & Time" at bounding box center [173, 82] width 43 height 19
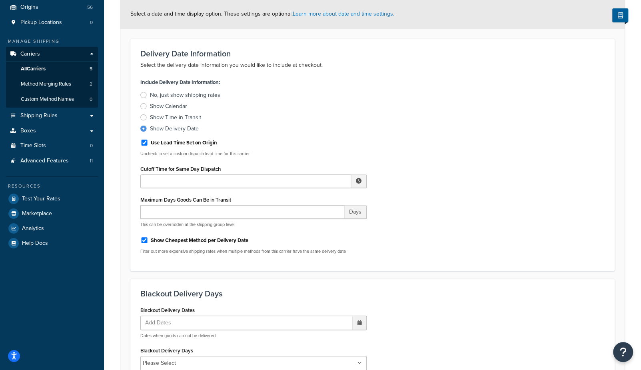
scroll to position [98, 0]
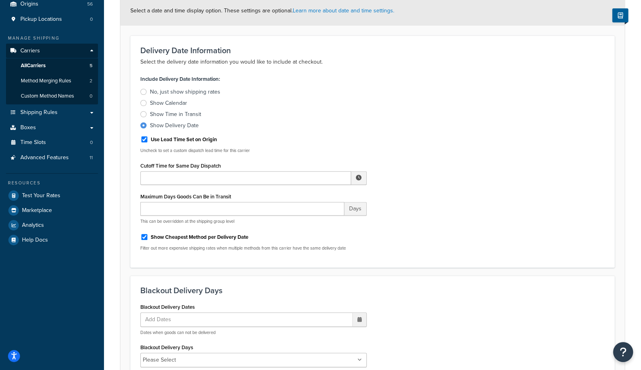
drag, startPoint x: 220, startPoint y: 235, endPoint x: 313, endPoint y: 252, distance: 94.7
click at [220, 235] on label "Show Cheapest Method per Delivery Date" at bounding box center [200, 236] width 98 height 7
click at [148, 235] on input "Show Cheapest Method per Delivery Date" at bounding box center [144, 237] width 8 height 6
checkbox input "false"
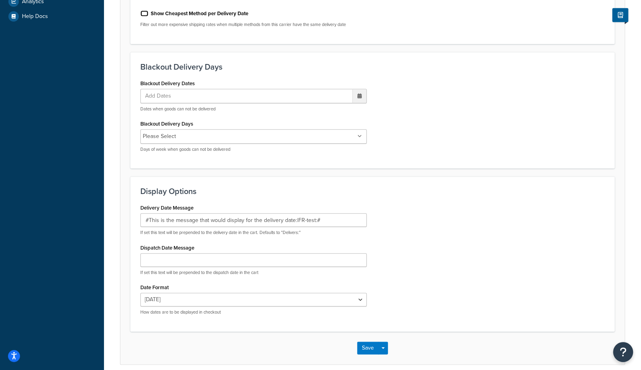
scroll to position [355, 0]
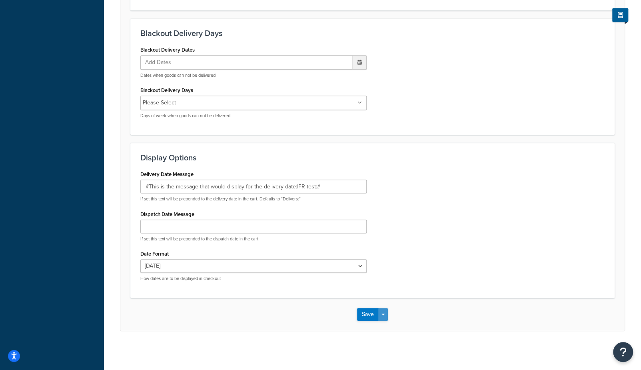
click at [388, 315] on div "Save Save Dropdown Save and Edit" at bounding box center [372, 314] width 504 height 33
click at [387, 315] on button "Save Dropdown" at bounding box center [383, 314] width 10 height 13
click at [389, 329] on button "Save and Edit" at bounding box center [386, 329] width 58 height 17
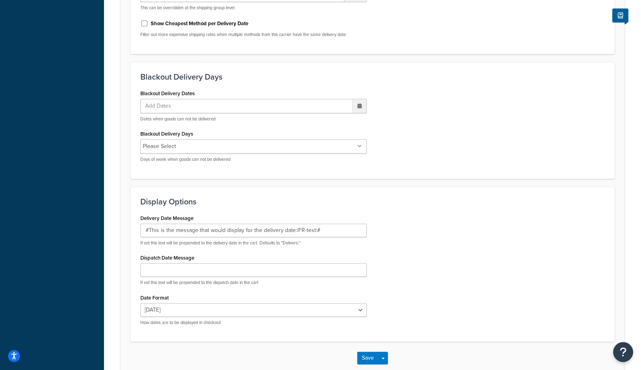
scroll to position [0, 0]
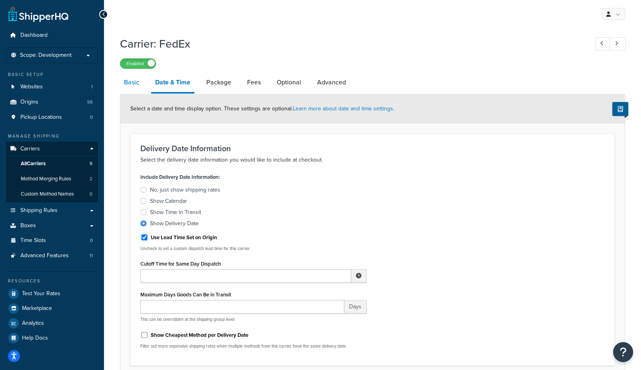
click at [135, 88] on link "Basic" at bounding box center [131, 82] width 23 height 19
select select "fedEx"
select select "kg"
select select "REGULAR_PICKUP"
select select "YOUR_PACKAGING"
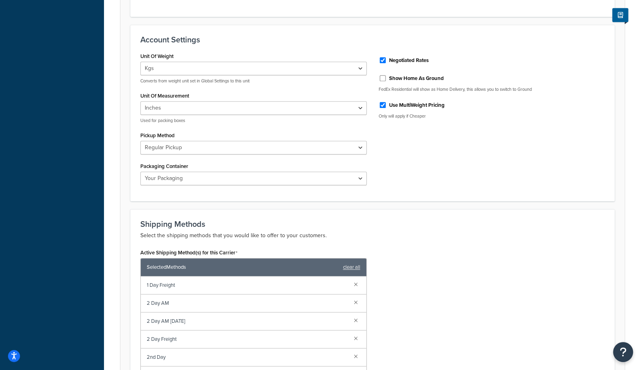
scroll to position [362, 0]
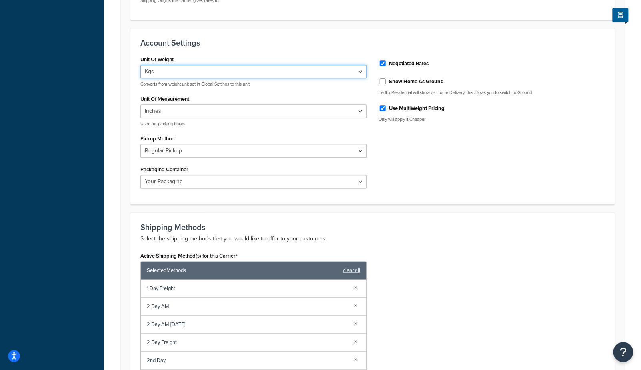
click at [158, 65] on select "Lbs Kgs Convert LBS to KG" at bounding box center [253, 72] width 226 height 14
select select "lb"
click at [140, 65] on select "Lbs Kgs Convert LBS to KG" at bounding box center [253, 72] width 226 height 14
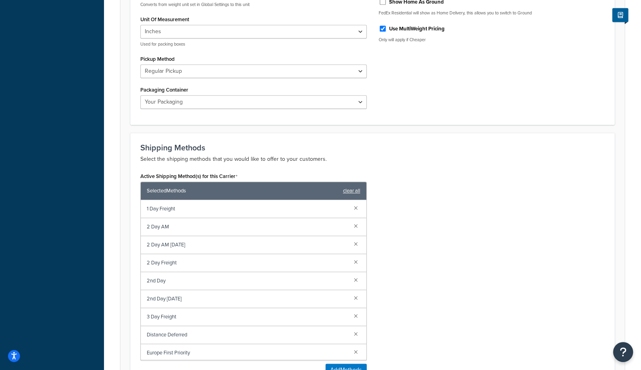
click at [353, 185] on link "clear all" at bounding box center [351, 190] width 17 height 11
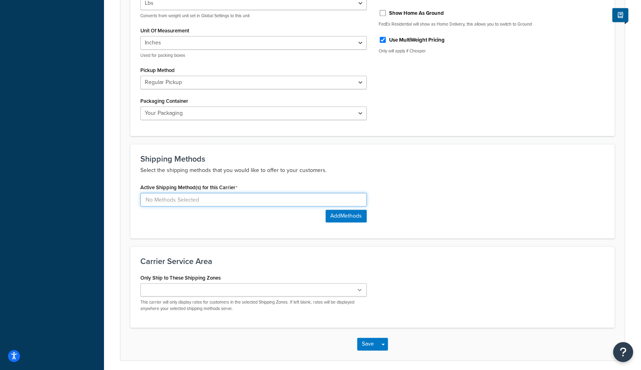
click at [194, 193] on input at bounding box center [253, 200] width 226 height 14
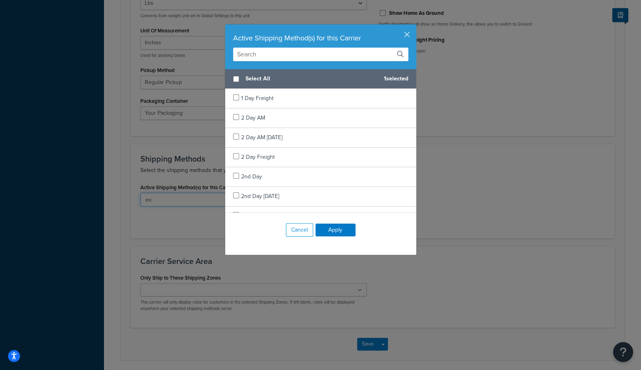
type input "ex"
click at [272, 58] on input "text" at bounding box center [320, 55] width 175 height 14
type input "ex"
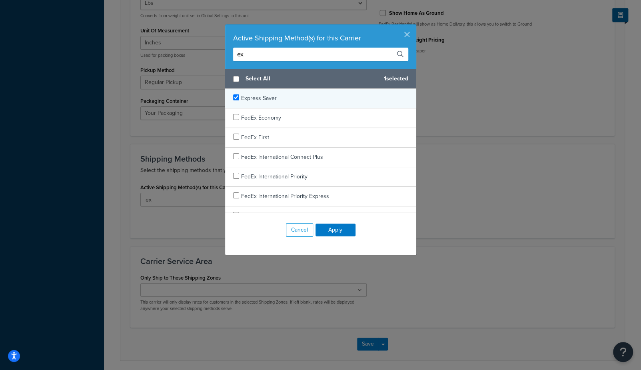
checkbox input "true"
click at [259, 99] on span "Express Saver" at bounding box center [259, 98] width 36 height 8
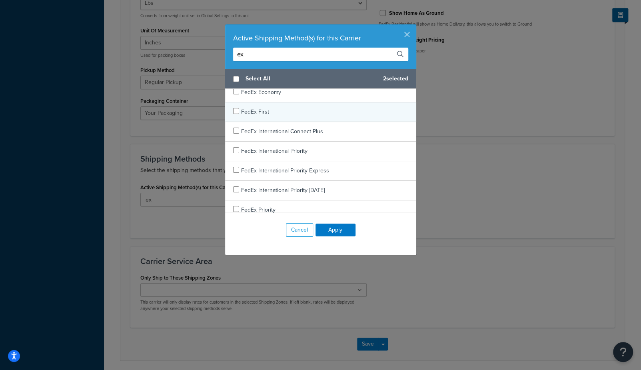
scroll to position [0, 0]
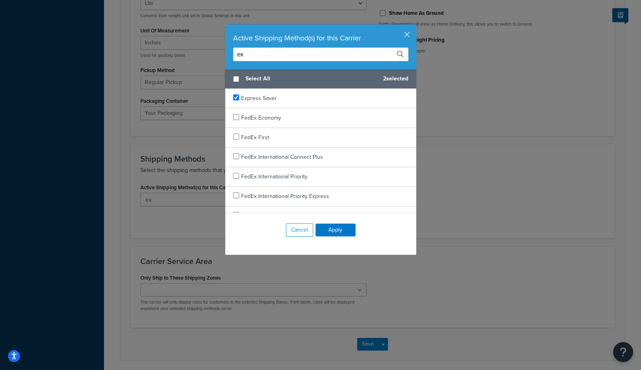
drag, startPoint x: 265, startPoint y: 57, endPoint x: 163, endPoint y: 52, distance: 102.9
click at [163, 52] on div "Active Shipping Method(s) for this Carrier ex Select All 2 selected Express Sav…" at bounding box center [320, 185] width 641 height 370
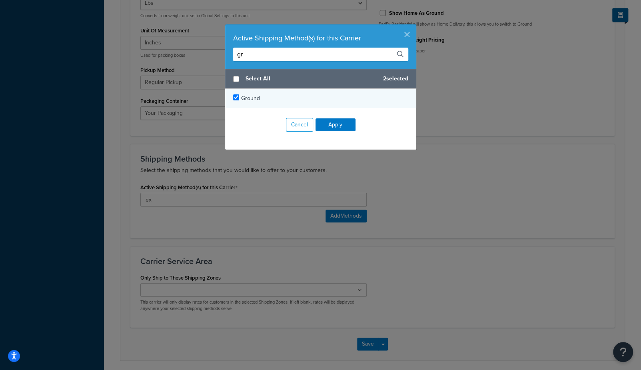
type input "gr"
checkbox input "true"
click at [255, 97] on span "Ground" at bounding box center [250, 98] width 19 height 8
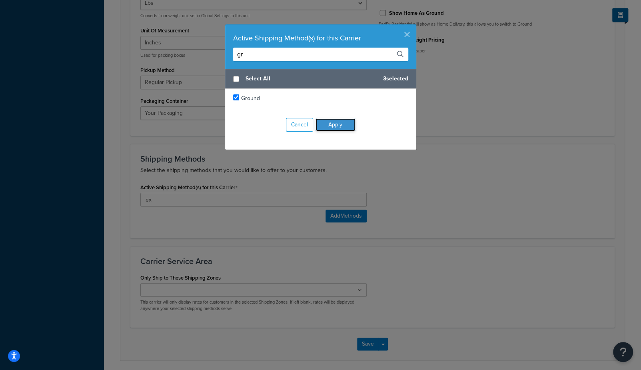
click at [348, 128] on button "Apply" at bounding box center [335, 124] width 40 height 13
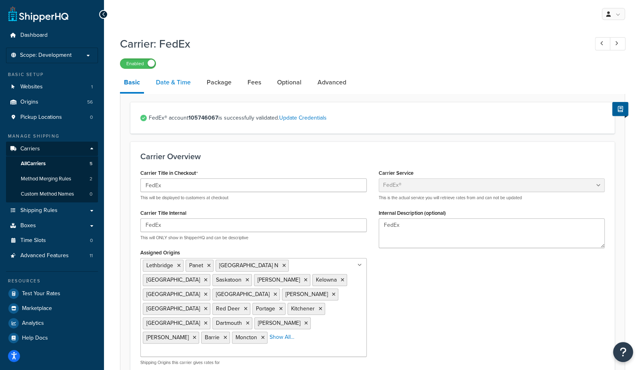
click at [166, 83] on link "Date & Time" at bounding box center [173, 82] width 43 height 19
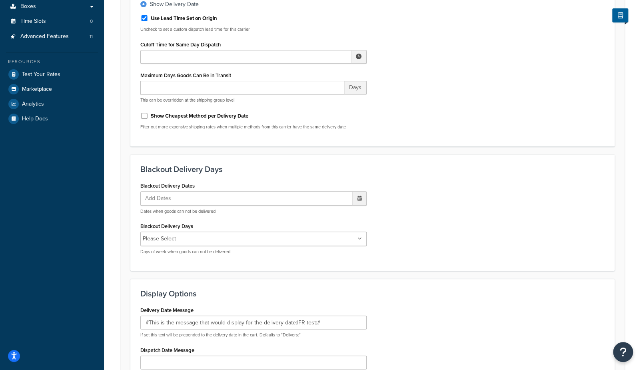
scroll to position [355, 0]
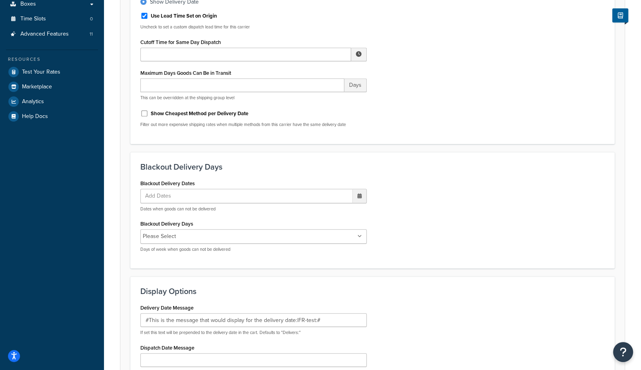
click at [190, 117] on label "Show Cheapest Method per Delivery Date" at bounding box center [200, 113] width 98 height 7
click at [148, 116] on input "Show Cheapest Method per Delivery Date" at bounding box center [144, 113] width 8 height 6
checkbox input "true"
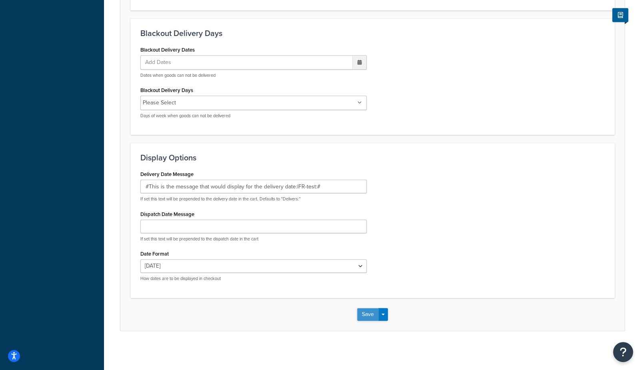
drag, startPoint x: 360, startPoint y: 312, endPoint x: 362, endPoint y: 302, distance: 10.5
click at [360, 312] on button "Save" at bounding box center [368, 314] width 22 height 13
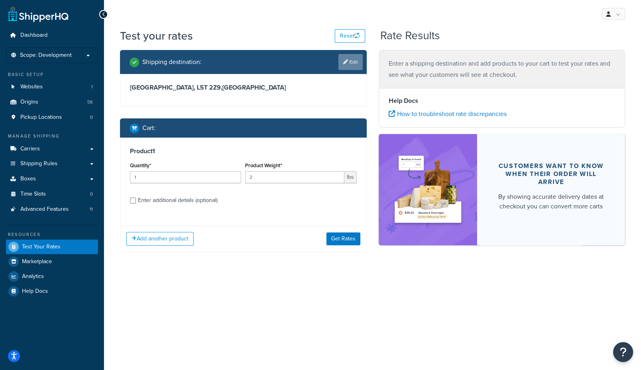
click at [348, 61] on link "Edit" at bounding box center [350, 62] width 24 height 16
select select "CA"
select select "ON"
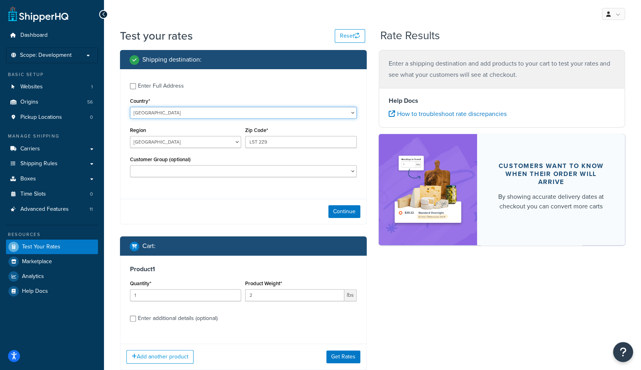
click at [156, 110] on select "United States United Kingdom Afghanistan Åland Islands Albania Algeria American…" at bounding box center [243, 113] width 227 height 12
select select "US"
click at [130, 107] on select "United States United Kingdom Afghanistan Åland Islands Albania Algeria American…" at bounding box center [243, 113] width 227 height 12
click at [154, 145] on select "Alabama Alaska American Samoa Arizona Arkansas Armed Forces Americas Armed Forc…" at bounding box center [185, 142] width 111 height 12
select select "TX"
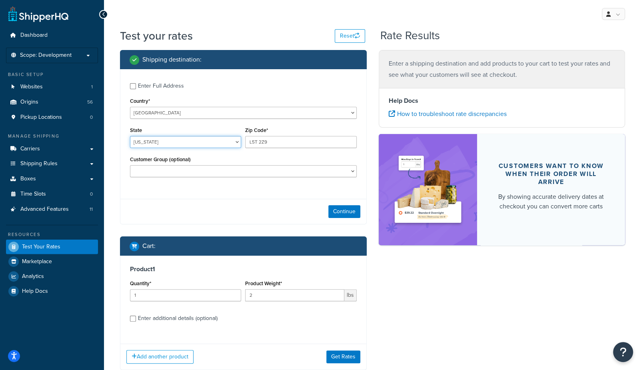
click at [130, 136] on select "Alabama Alaska American Samoa Arizona Arkansas Armed Forces Americas Armed Forc…" at bounding box center [185, 142] width 111 height 12
type input "78745"
click at [344, 211] on button "Continue" at bounding box center [344, 211] width 32 height 13
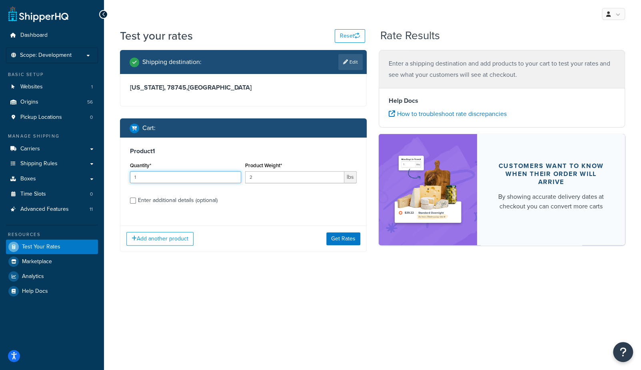
click at [209, 172] on input "1" at bounding box center [185, 177] width 111 height 12
click at [347, 236] on button "Get Rates" at bounding box center [343, 238] width 34 height 13
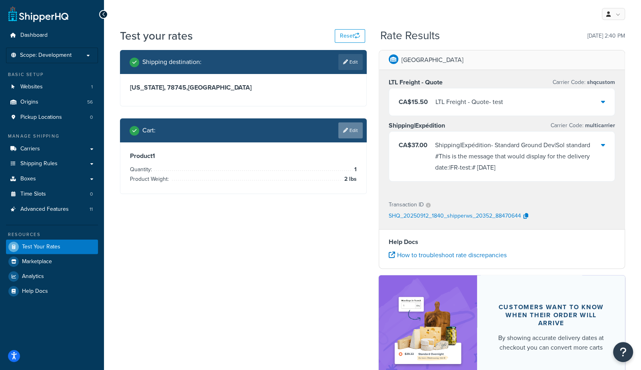
click at [342, 133] on link "Edit" at bounding box center [350, 130] width 24 height 16
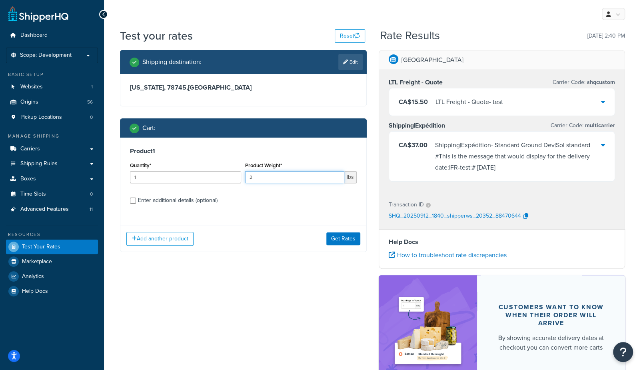
drag, startPoint x: 283, startPoint y: 175, endPoint x: 206, endPoint y: 173, distance: 77.6
click at [206, 173] on div "Quantity* 1 Product Weight* 2 lbs" at bounding box center [243, 174] width 231 height 29
type input "3"
click at [344, 238] on button "Get Rates" at bounding box center [343, 238] width 34 height 13
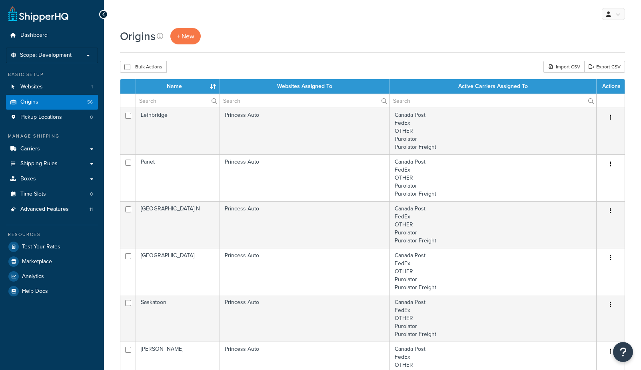
select select "1000"
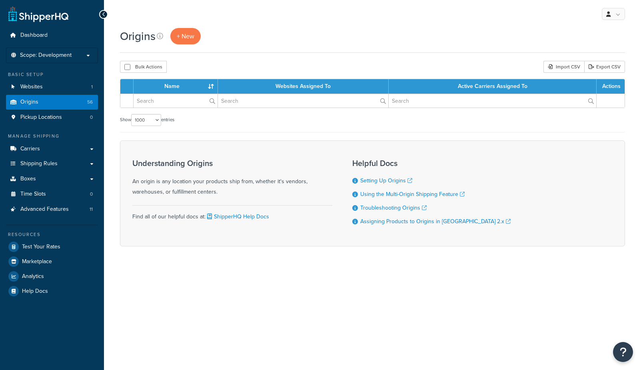
select select "1000"
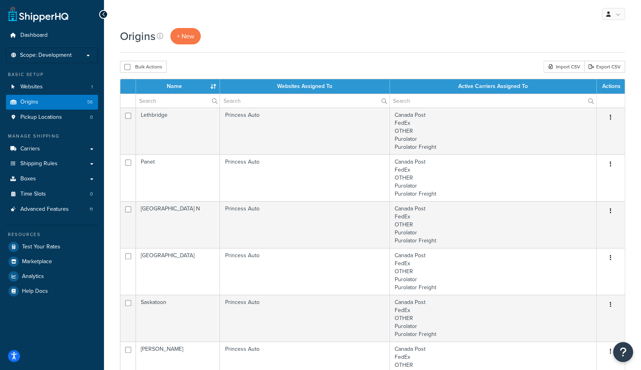
click at [180, 81] on th "Name" at bounding box center [178, 86] width 84 height 14
click at [179, 84] on th "Name" at bounding box center [178, 86] width 84 height 14
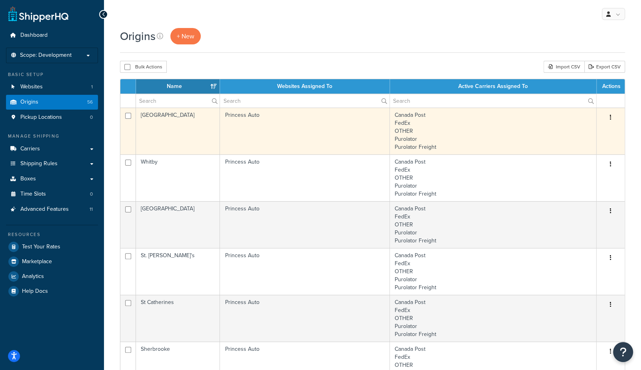
click at [166, 135] on td "Windsor" at bounding box center [178, 131] width 84 height 47
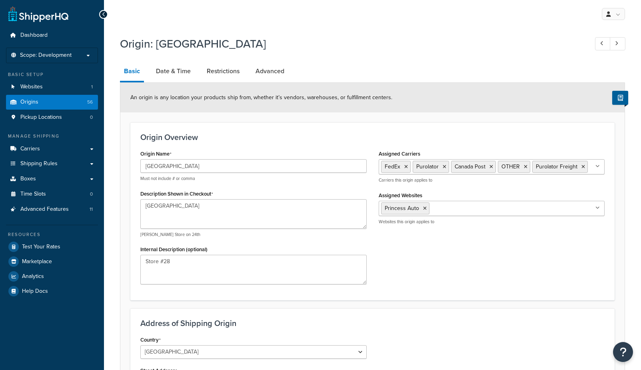
select select "1039"
select select "69"
click at [167, 74] on link "Date & Time" at bounding box center [173, 71] width 43 height 19
select select "PER_SHIPPING_METHOD_TYPE"
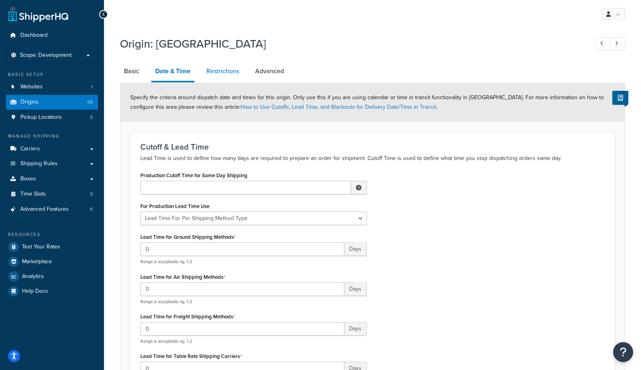
click at [220, 65] on link "Restrictions" at bounding box center [222, 71] width 41 height 19
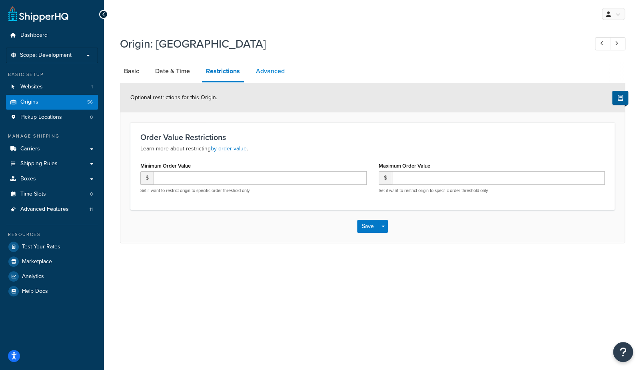
click at [275, 69] on link "Advanced" at bounding box center [270, 71] width 37 height 19
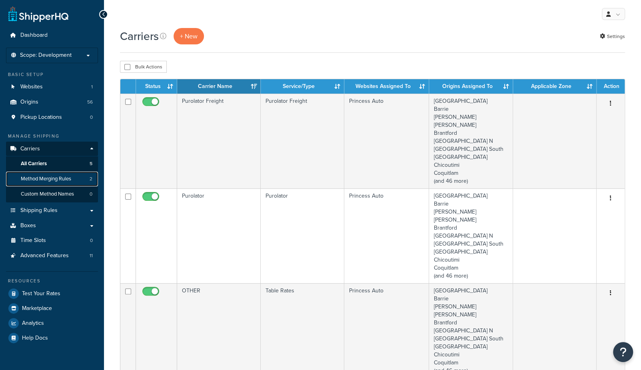
click at [38, 180] on span "Method Merging Rules" at bounding box center [46, 179] width 50 height 7
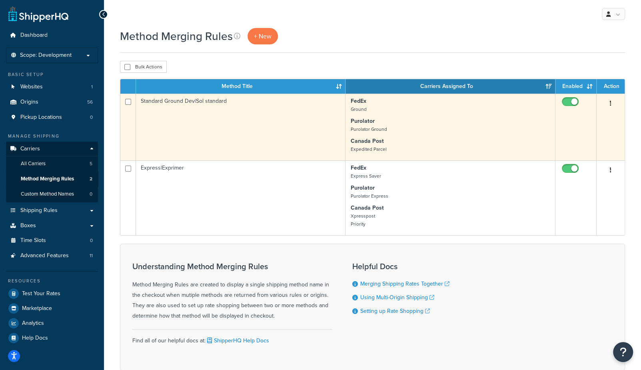
click at [568, 103] on input "checkbox" at bounding box center [571, 104] width 22 height 10
click at [573, 103] on input "checkbox" at bounding box center [571, 104] width 22 height 10
click at [571, 101] on input "checkbox" at bounding box center [571, 104] width 22 height 10
click at [570, 103] on input "checkbox" at bounding box center [571, 104] width 22 height 10
checkbox input "true"
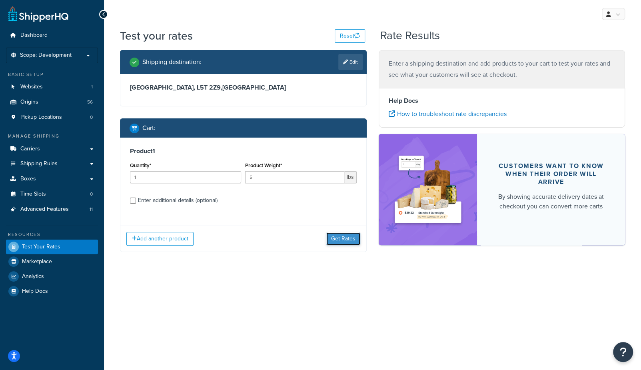
click at [345, 240] on button "Get Rates" at bounding box center [343, 238] width 34 height 13
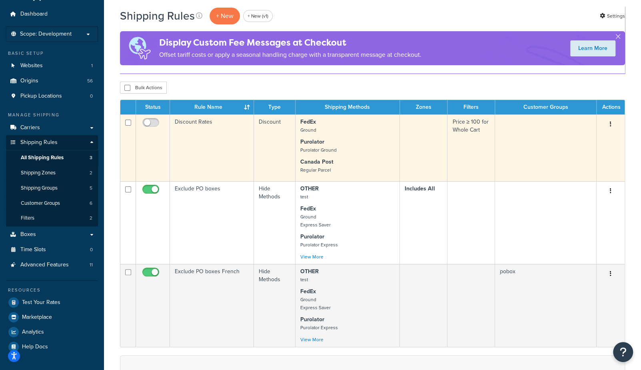
scroll to position [21, 0]
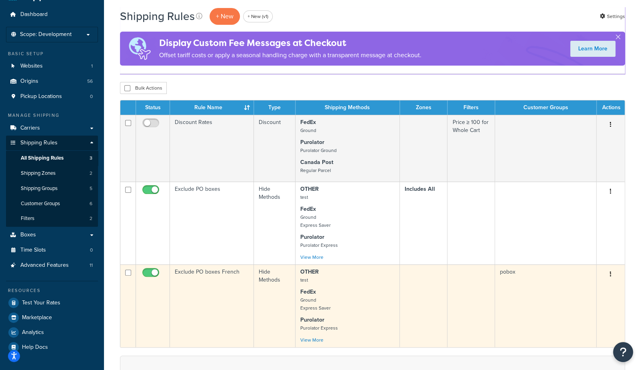
click at [221, 291] on td "Exclude PO boxes French" at bounding box center [212, 305] width 84 height 83
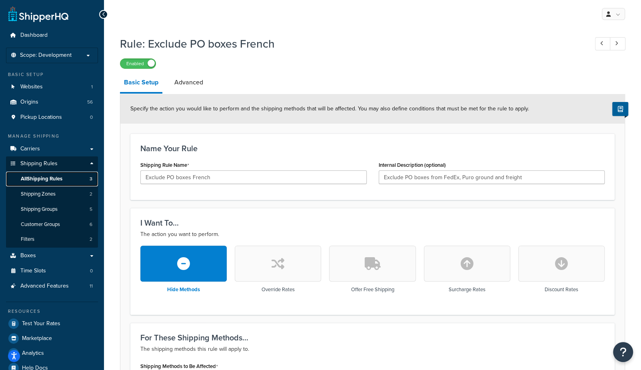
click at [51, 178] on span "All Shipping Rules" at bounding box center [42, 179] width 42 height 7
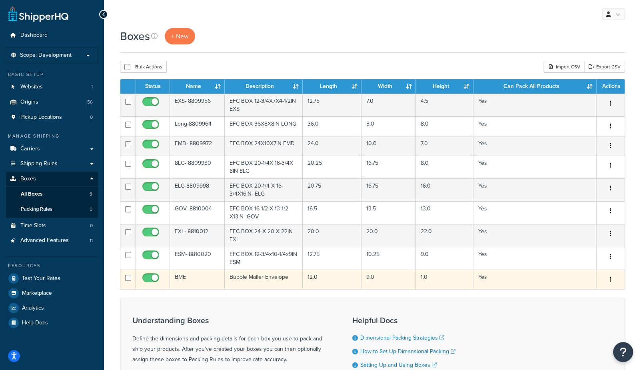
click at [193, 275] on td "BME" at bounding box center [197, 279] width 55 height 20
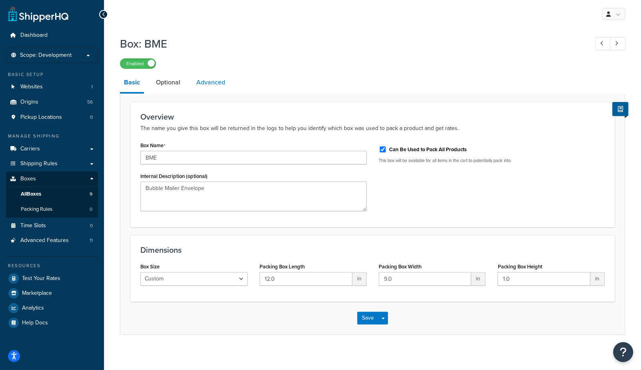
click at [215, 85] on link "Advanced" at bounding box center [210, 82] width 37 height 19
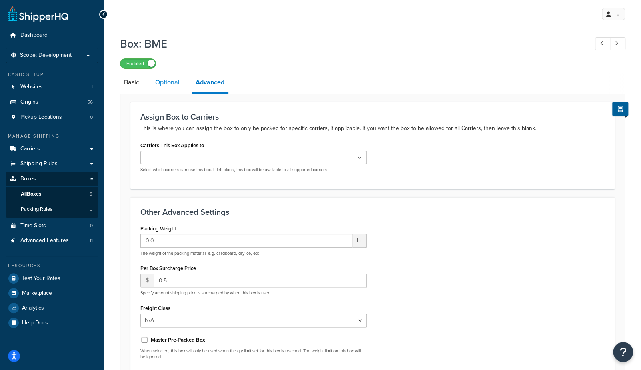
click at [167, 82] on link "Optional" at bounding box center [167, 82] width 32 height 19
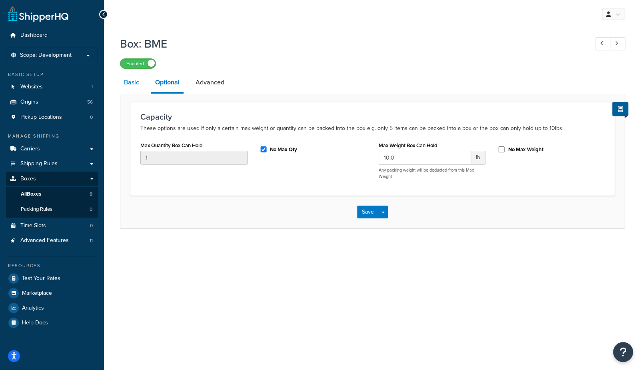
click at [136, 83] on link "Basic" at bounding box center [131, 82] width 23 height 19
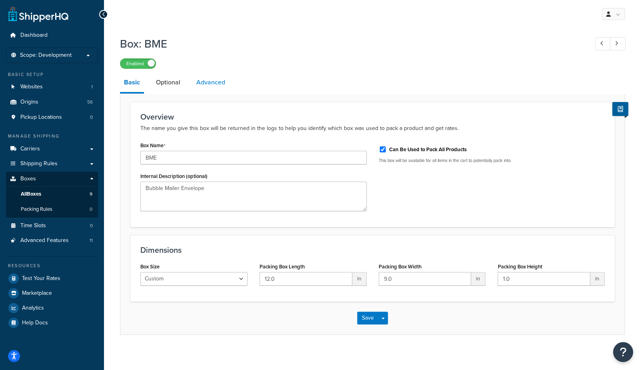
click at [205, 83] on link "Advanced" at bounding box center [210, 82] width 37 height 19
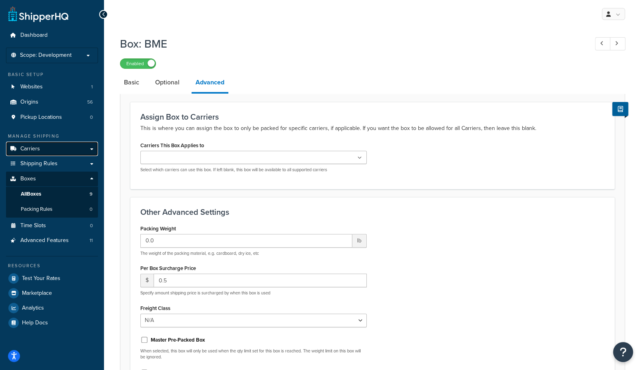
click at [29, 150] on span "Carriers" at bounding box center [30, 149] width 20 height 7
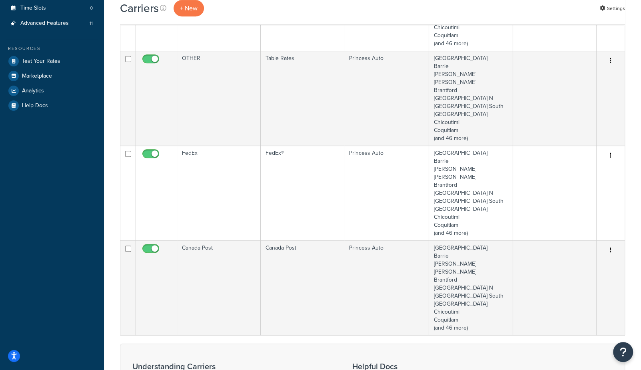
scroll to position [231, 0]
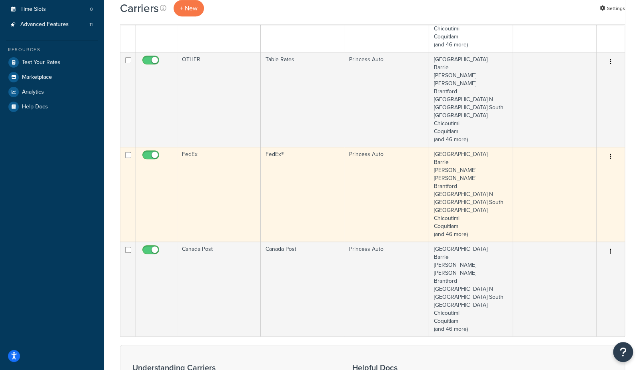
click at [224, 174] on td "FedEx" at bounding box center [219, 194] width 84 height 95
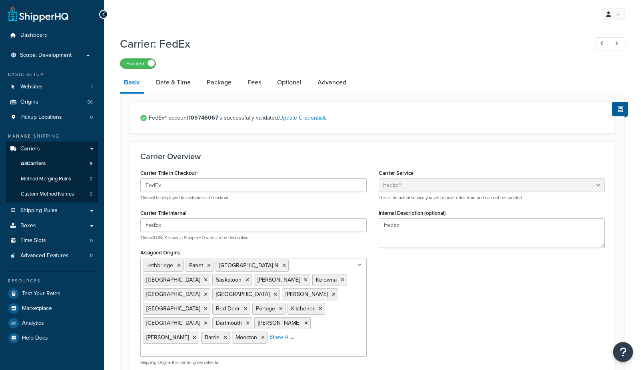
select select "fedEx"
select select "REGULAR_PICKUP"
select select "YOUR_PACKAGING"
click at [320, 80] on link "Advanced" at bounding box center [331, 82] width 37 height 19
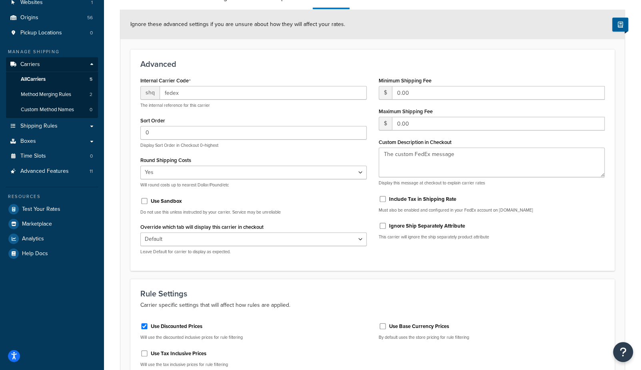
scroll to position [83, 0]
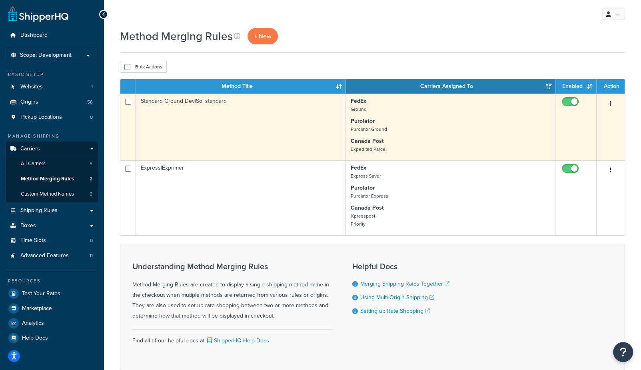
click at [569, 103] on input "checkbox" at bounding box center [571, 104] width 22 height 10
click at [574, 99] on input "checkbox" at bounding box center [571, 104] width 22 height 10
checkbox input "true"
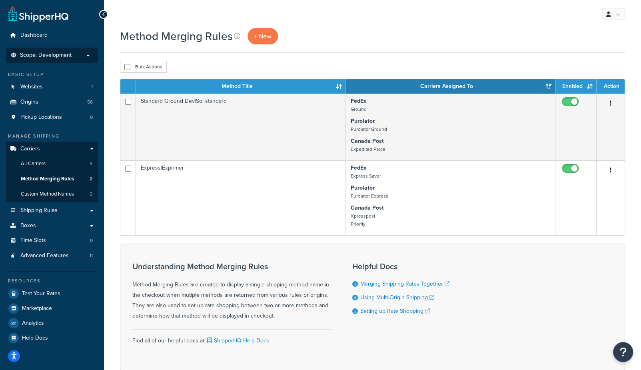
click at [38, 53] on span "Scope: Development" at bounding box center [46, 55] width 52 height 7
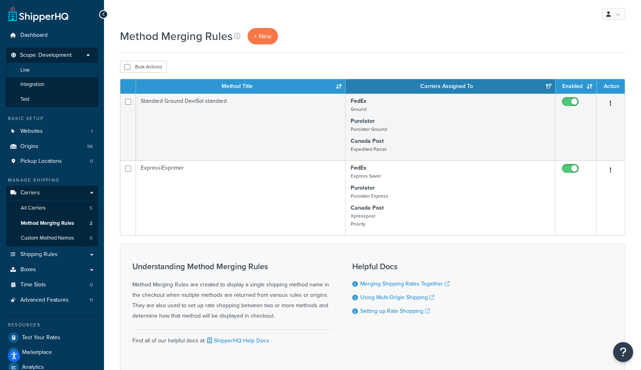
click at [36, 68] on li "Live" at bounding box center [52, 70] width 93 height 15
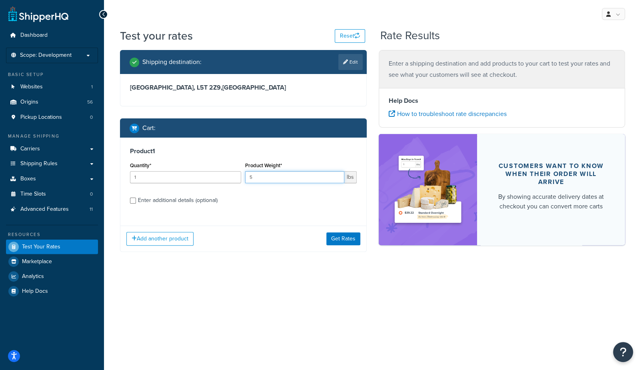
drag, startPoint x: 302, startPoint y: 177, endPoint x: 218, endPoint y: 175, distance: 84.0
click at [218, 175] on div "Quantity* 1 Product Weight* 5 lbs" at bounding box center [243, 174] width 231 height 29
type input "7"
click at [351, 240] on button "Get Rates" at bounding box center [343, 238] width 34 height 13
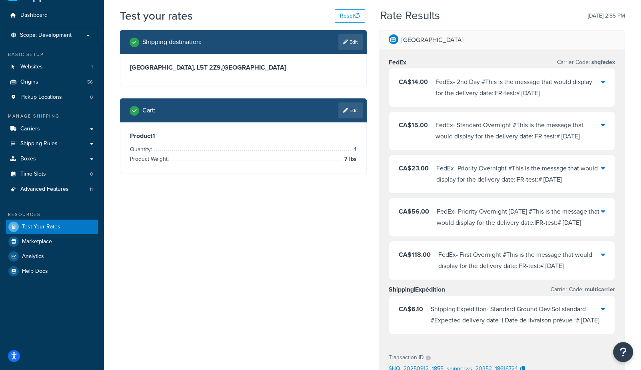
scroll to position [14, 0]
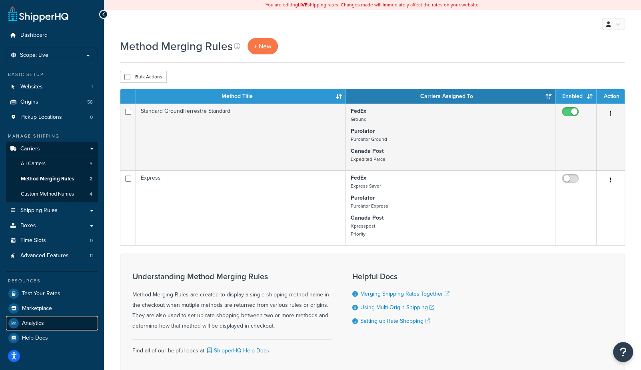
click at [42, 323] on span "Analytics" at bounding box center [33, 323] width 22 height 7
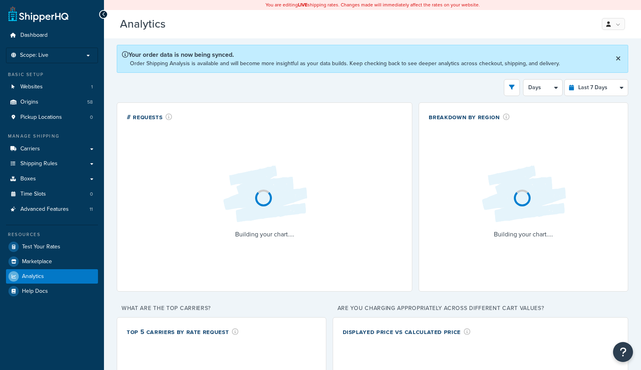
select select "last_7_days"
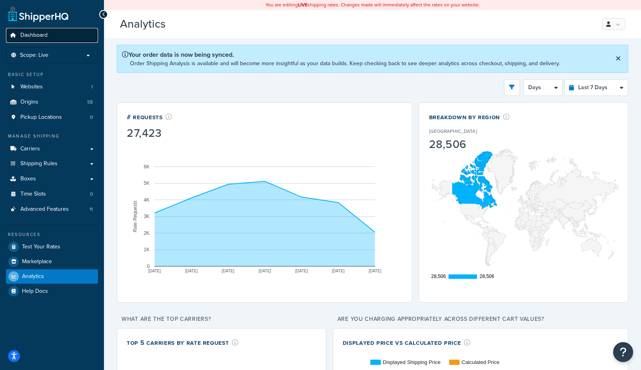
click at [28, 36] on span "Dashboard" at bounding box center [33, 35] width 27 height 7
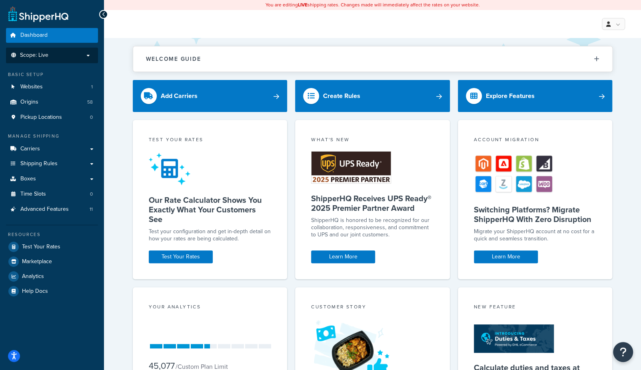
click at [31, 53] on span "Scope: Live" at bounding box center [34, 55] width 28 height 7
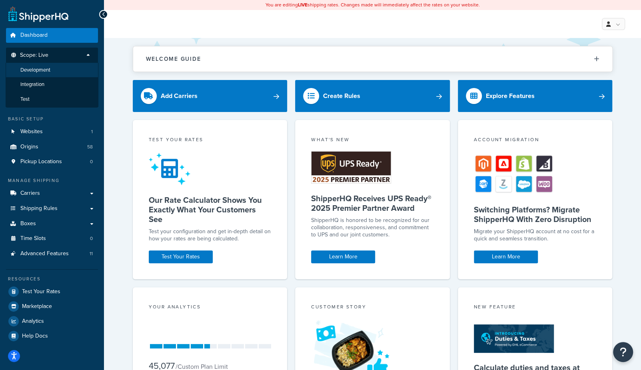
click at [40, 70] on span "Development" at bounding box center [35, 70] width 30 height 7
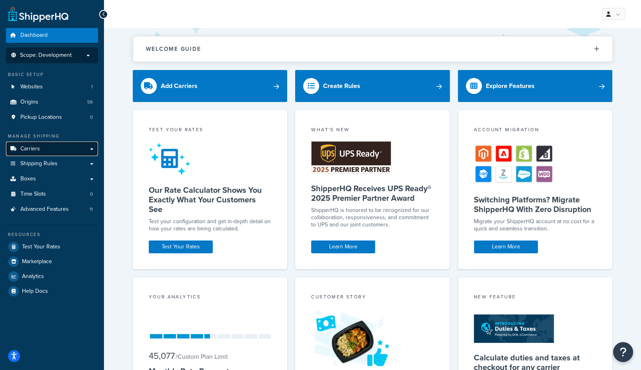
click at [32, 148] on span "Carriers" at bounding box center [30, 149] width 20 height 7
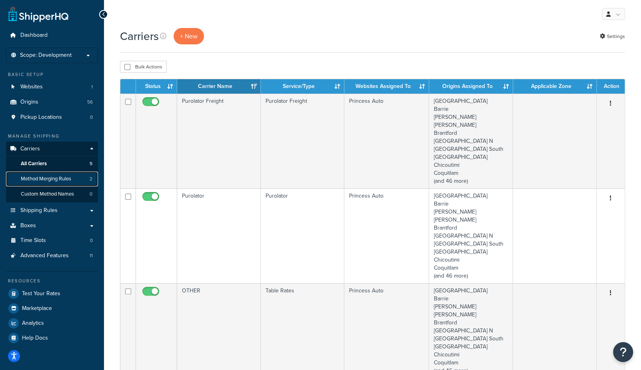
click at [46, 183] on link "Method Merging Rules 2" at bounding box center [52, 179] width 92 height 15
